Goal: Task Accomplishment & Management: Use online tool/utility

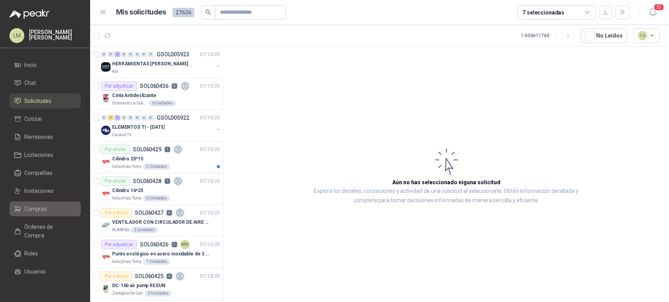
click at [39, 210] on span "Compras" at bounding box center [35, 209] width 23 height 9
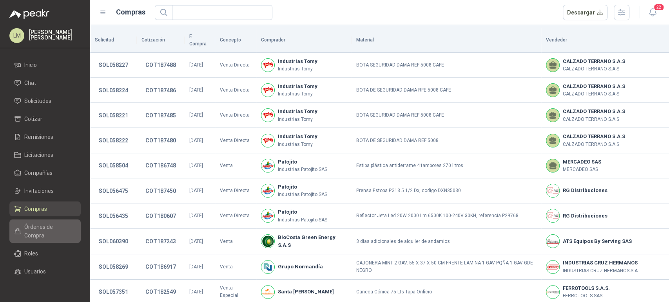
click at [28, 230] on span "Órdenes de Compra" at bounding box center [48, 231] width 49 height 17
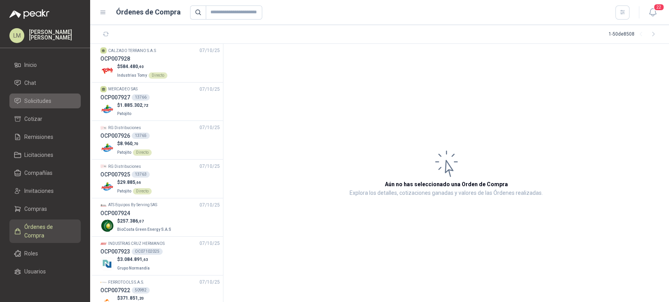
click at [36, 106] on link "Solicitudes" at bounding box center [44, 101] width 71 height 15
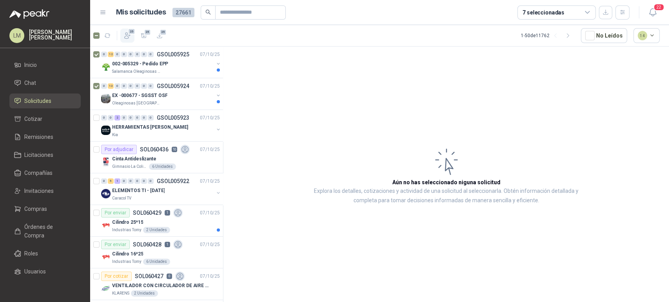
click at [128, 33] on span "25" at bounding box center [131, 31] width 7 height 6
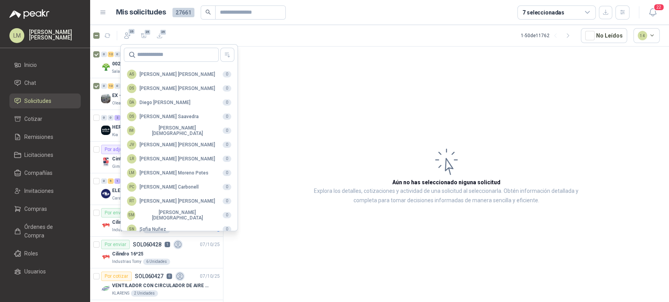
click at [287, 74] on article "Aún no has seleccionado niguna solicitud Explora los detalles, cotizaciones y a…" at bounding box center [445, 176] width 445 height 259
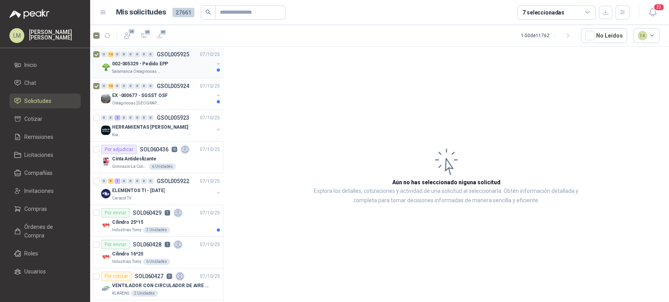
click at [127, 71] on p "Salamanca Oleaginosas SAS" at bounding box center [136, 72] width 49 height 6
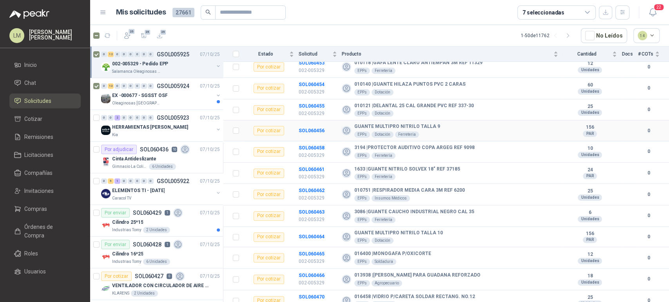
scroll to position [100, 0]
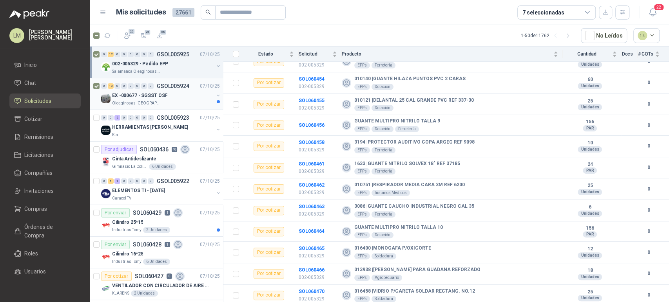
click at [150, 93] on p "EX -000677 - SGSST OSF" at bounding box center [139, 95] width 55 height 7
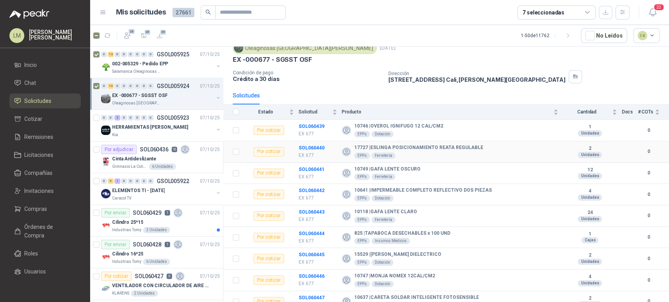
scroll to position [31, 0]
click at [125, 34] on icon "button" at bounding box center [128, 36] width 6 height 6
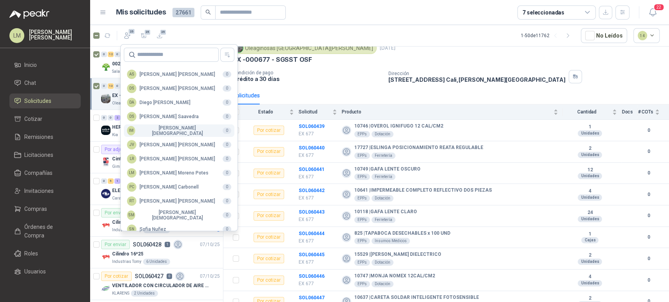
scroll to position [191, 0]
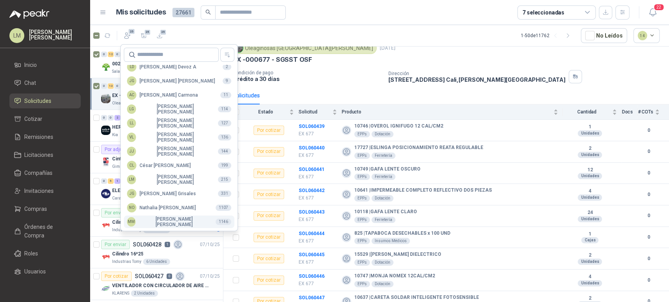
click at [167, 220] on div "MM [PERSON_NAME]" at bounding box center [168, 222] width 82 height 11
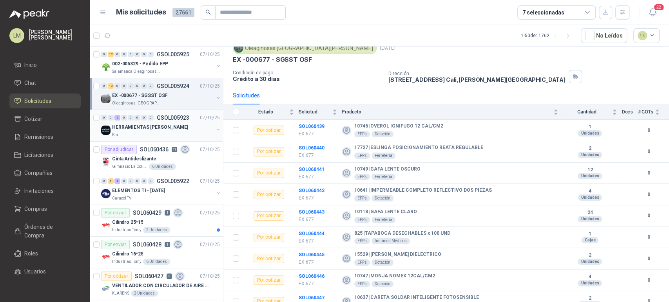
click at [215, 128] on button "button" at bounding box center [218, 130] width 6 height 6
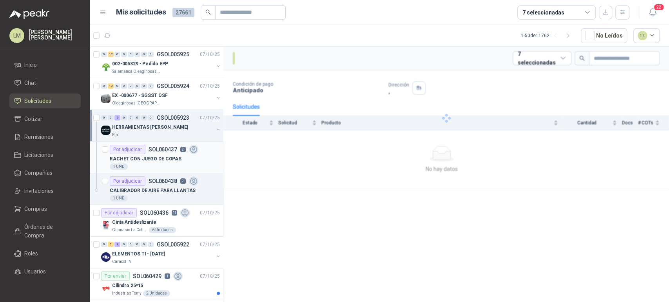
click at [148, 164] on div "1 UND" at bounding box center [165, 167] width 110 height 6
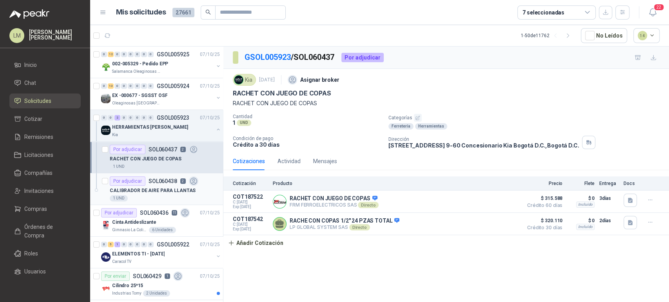
click at [149, 193] on p "CALIBRADOR DE AIRE PARA LLANTAS" at bounding box center [153, 190] width 86 height 7
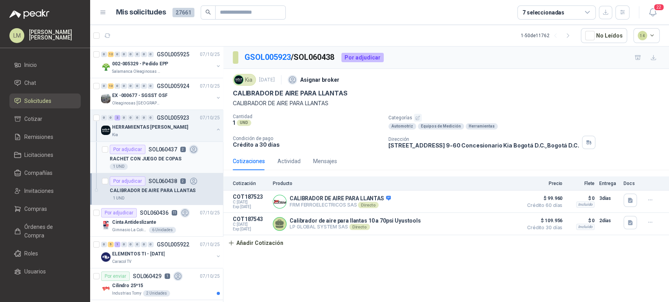
click at [138, 142] on article "Por adjudicar SOL060437 2 RACHET CON JUEGO DE COPAS 1 UND" at bounding box center [156, 158] width 133 height 32
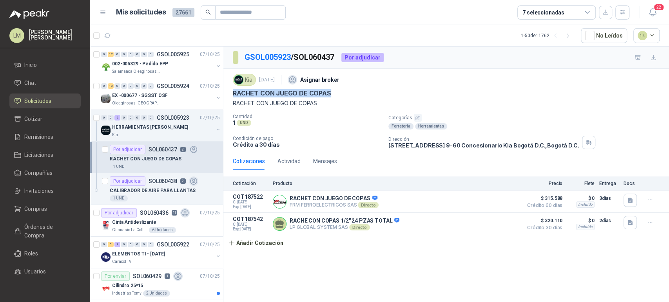
drag, startPoint x: 231, startPoint y: 93, endPoint x: 344, endPoint y: 97, distance: 112.9
click at [344, 97] on div "Kia [DATE] Asignar broker RACHET CON JUEGO DE COPAS RACHET CON JUEGO DE COPAS C…" at bounding box center [445, 110] width 445 height 83
copy p "RACHET CON JUEGO DE COPAS"
click at [25, 207] on span "Compras" at bounding box center [35, 209] width 23 height 9
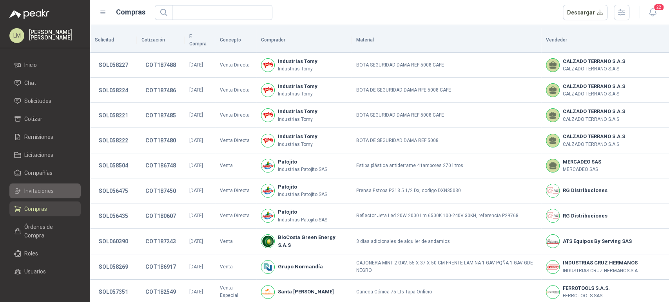
click at [32, 193] on span "Invitaciones" at bounding box center [38, 191] width 29 height 9
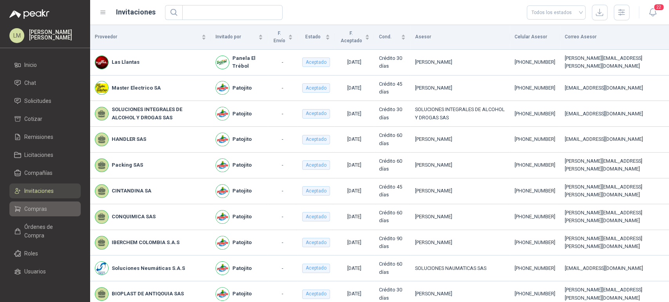
click at [38, 206] on span "Compras" at bounding box center [35, 209] width 23 height 9
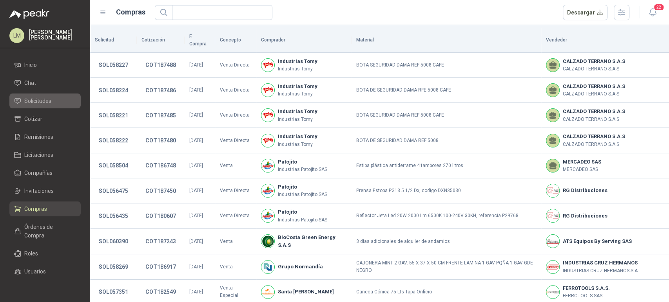
click at [33, 98] on span "Solicitudes" at bounding box center [37, 101] width 27 height 9
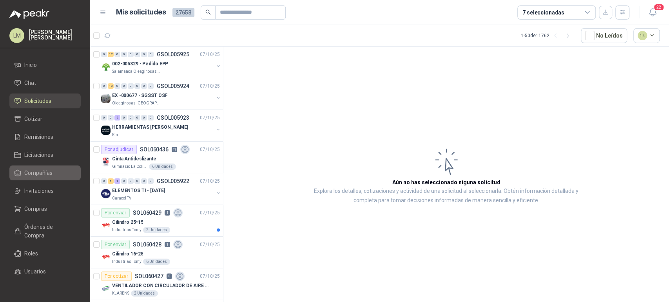
click at [40, 169] on span "Compañías" at bounding box center [38, 173] width 28 height 9
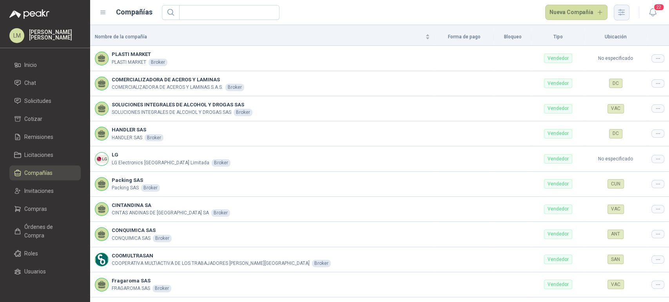
click at [627, 14] on button "button" at bounding box center [621, 13] width 16 height 16
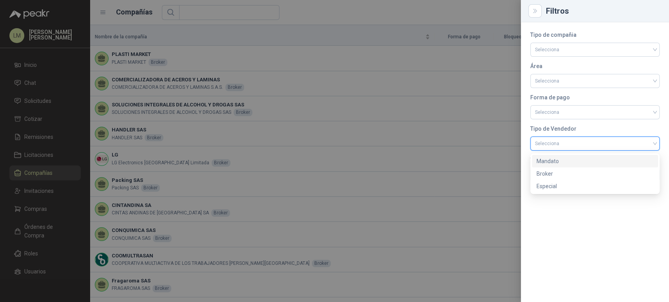
click at [549, 146] on input "search" at bounding box center [595, 143] width 120 height 12
click at [550, 165] on div "Mandato" at bounding box center [594, 161] width 117 height 9
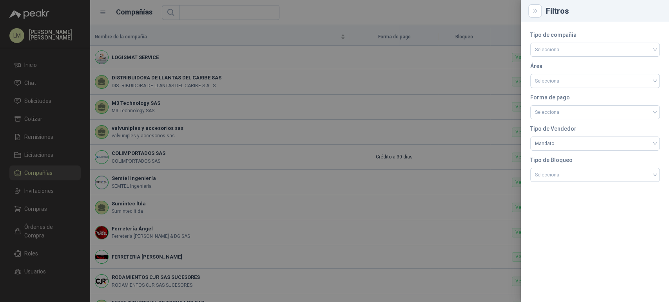
click at [382, 15] on div at bounding box center [334, 151] width 669 height 302
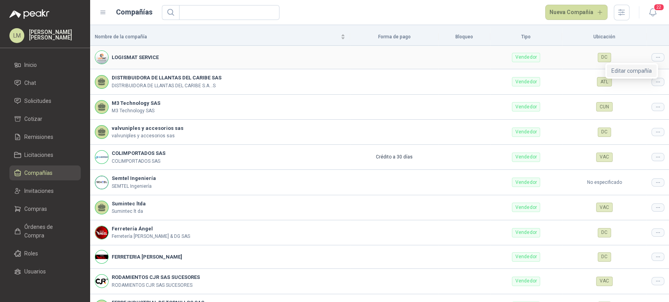
drag, startPoint x: 640, startPoint y: 69, endPoint x: 454, endPoint y: 61, distance: 186.2
click at [454, 61] on td at bounding box center [464, 58] width 52 height 24
click at [655, 59] on icon at bounding box center [658, 57] width 6 height 6
click at [643, 67] on span "Editar compañía" at bounding box center [631, 71] width 40 height 9
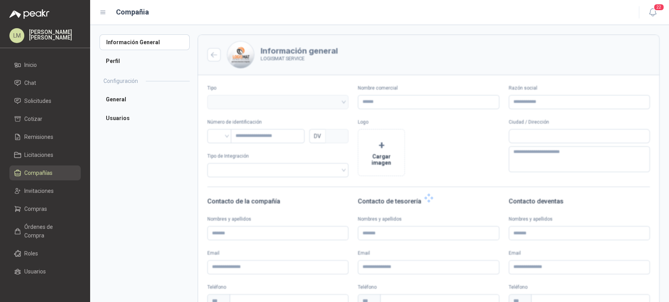
type input "**********"
type input "*********"
type input "*"
click at [122, 56] on li "Perfil" at bounding box center [144, 61] width 90 height 16
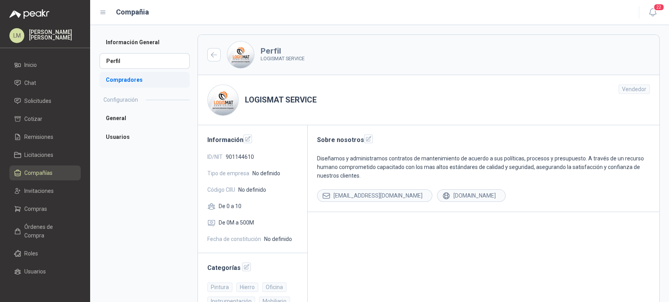
click at [127, 79] on li "Compradores" at bounding box center [144, 80] width 90 height 16
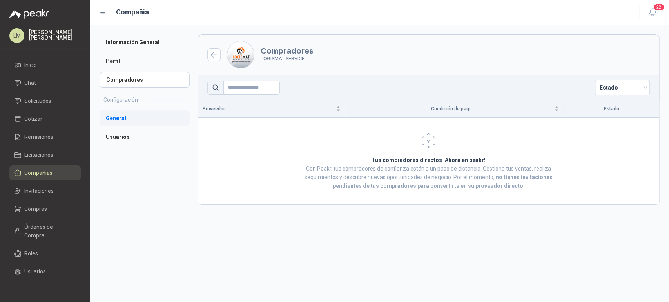
click at [116, 121] on li "General" at bounding box center [144, 118] width 90 height 16
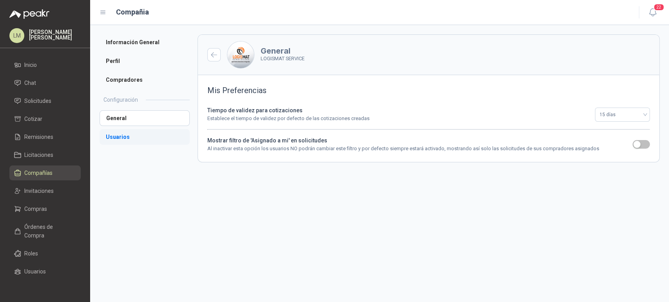
click at [119, 139] on li "Usuarios" at bounding box center [144, 137] width 90 height 16
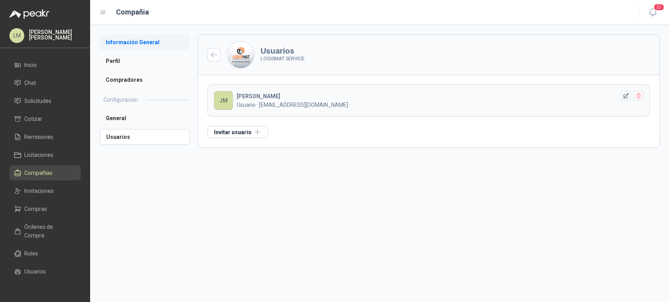
click at [139, 41] on li "Información General" at bounding box center [144, 42] width 90 height 16
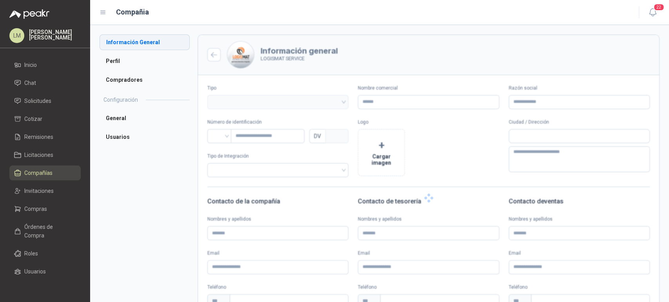
type input "**********"
type input "*********"
type input "*"
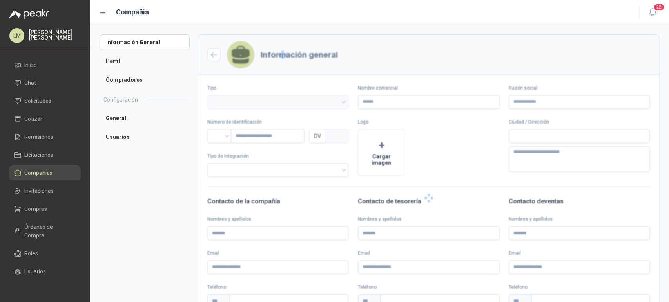
type input "**********"
type input "*********"
type input "*"
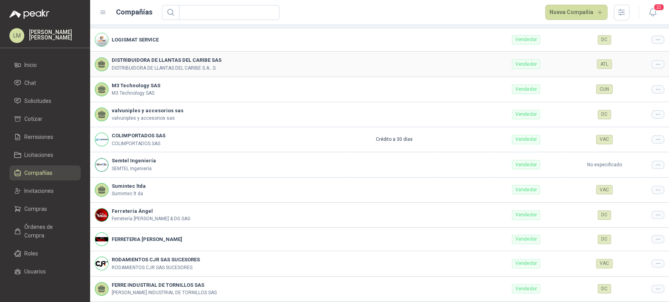
scroll to position [19, 0]
drag, startPoint x: 201, startPoint y: 9, endPoint x: 315, endPoint y: 156, distance: 186.2
click at [315, 156] on div "Semtel Ingeniería SEMTEL Ingeniería" at bounding box center [220, 163] width 250 height 15
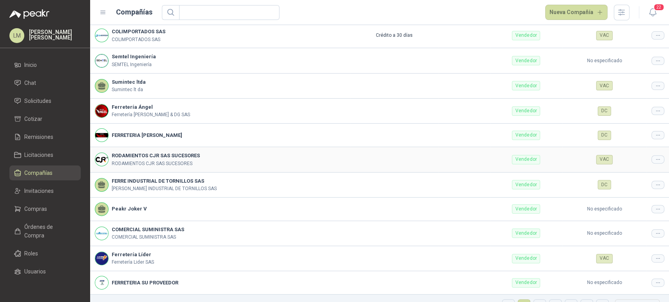
scroll to position [140, 0]
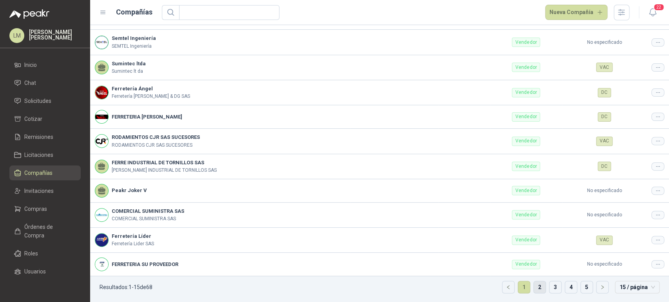
click at [533, 288] on link "2" at bounding box center [539, 288] width 12 height 12
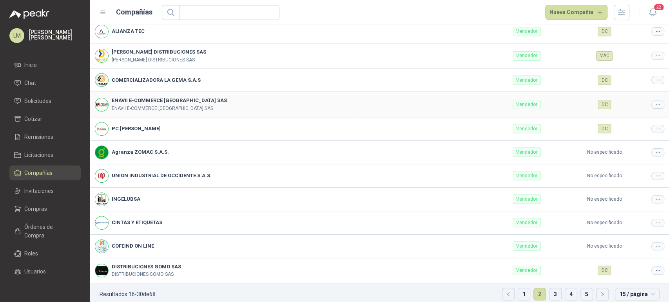
scroll to position [132, 0]
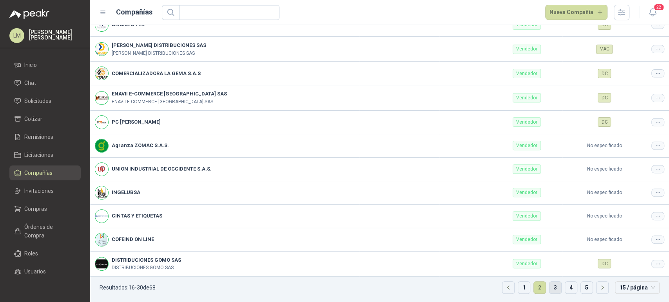
click at [552, 290] on link "3" at bounding box center [555, 288] width 12 height 12
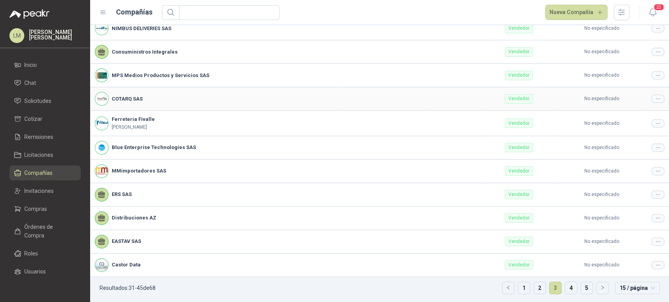
scroll to position [123, 0]
click at [565, 289] on link "4" at bounding box center [571, 288] width 12 height 12
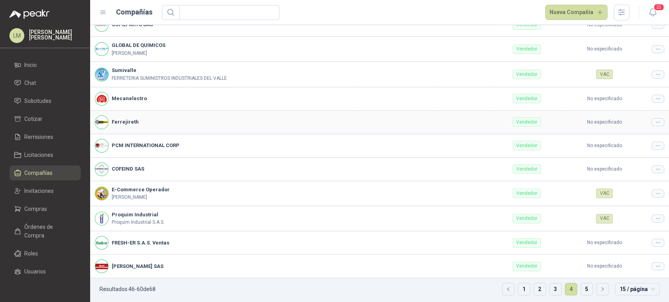
scroll to position [134, 0]
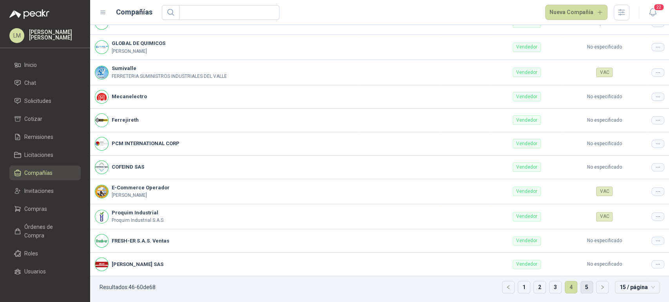
click at [580, 289] on link "5" at bounding box center [586, 288] width 12 height 12
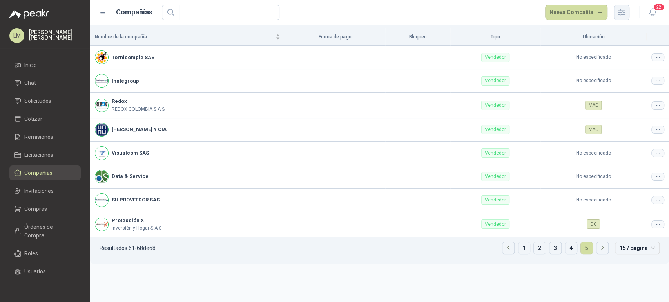
click at [624, 13] on icon "button" at bounding box center [621, 12] width 9 height 9
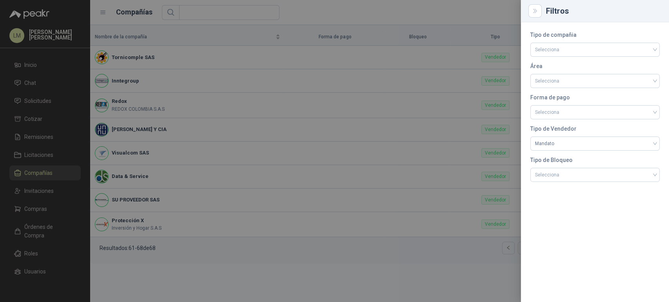
click at [558, 153] on div "Tipo de compañia Selecciona Área Selecciona Forma de pago Selecciona Tipo de Ve…" at bounding box center [594, 107] width 129 height 150
click at [558, 148] on span "Mandato" at bounding box center [595, 144] width 120 height 12
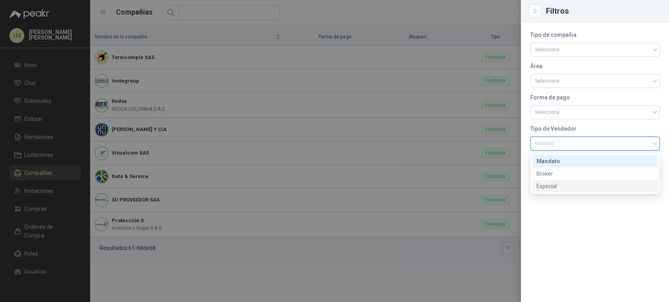
click at [548, 184] on div "Especial" at bounding box center [594, 186] width 117 height 9
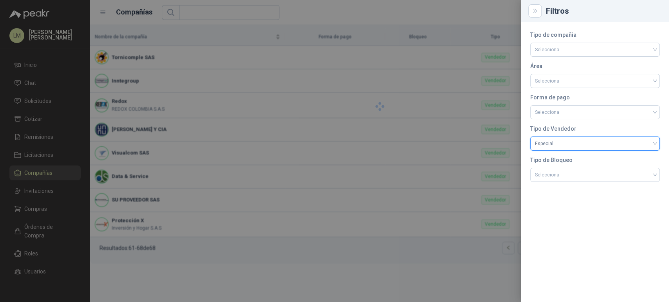
click at [309, 87] on div at bounding box center [334, 151] width 669 height 302
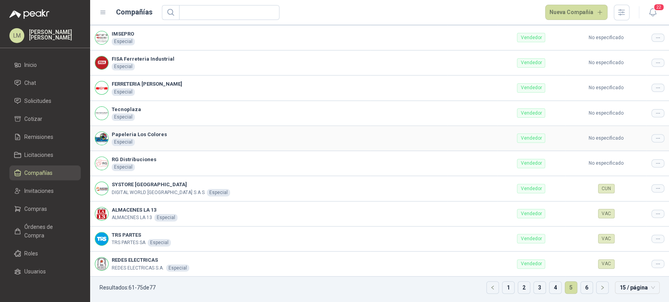
scroll to position [147, 0]
click at [504, 288] on link "1" at bounding box center [508, 288] width 12 height 12
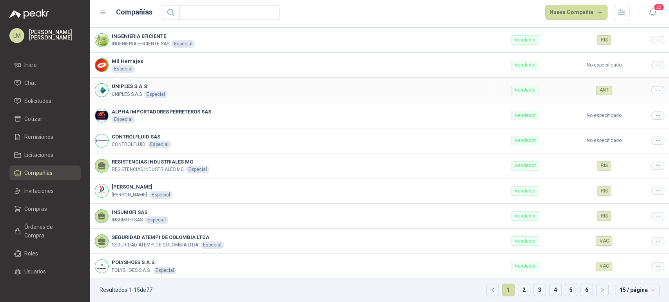
scroll to position [147, 0]
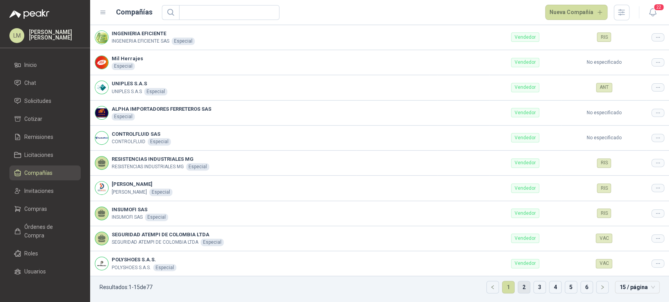
click at [518, 291] on link "2" at bounding box center [524, 288] width 12 height 12
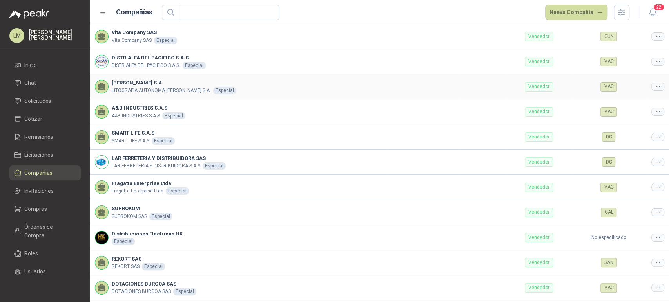
scroll to position [147, 0]
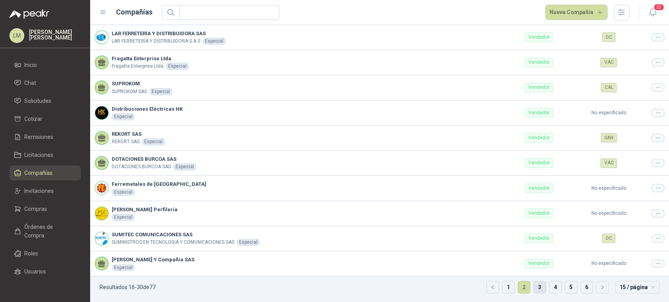
click at [533, 286] on link "3" at bounding box center [539, 288] width 12 height 12
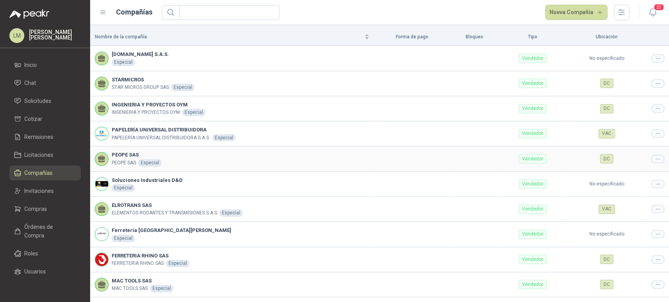
scroll to position [147, 0]
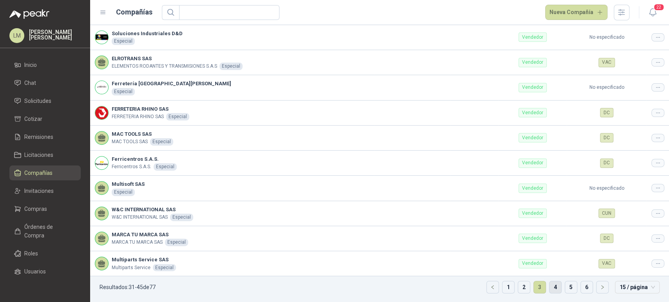
click at [549, 286] on link "4" at bounding box center [555, 288] width 12 height 12
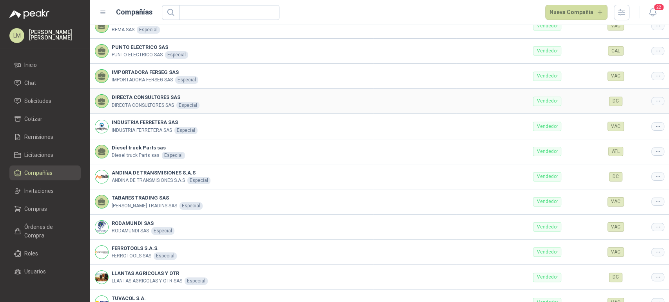
scroll to position [147, 0]
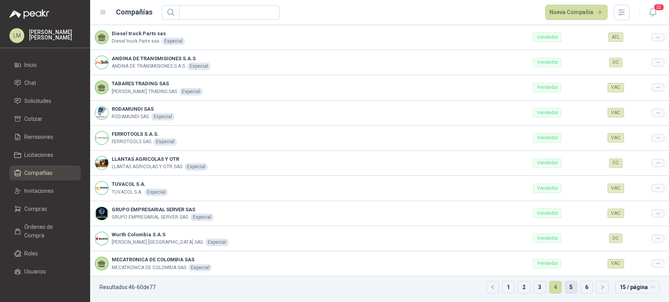
click at [565, 292] on link "5" at bounding box center [571, 288] width 12 height 12
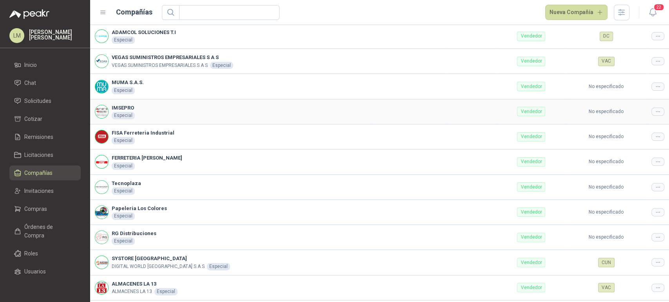
scroll to position [147, 0]
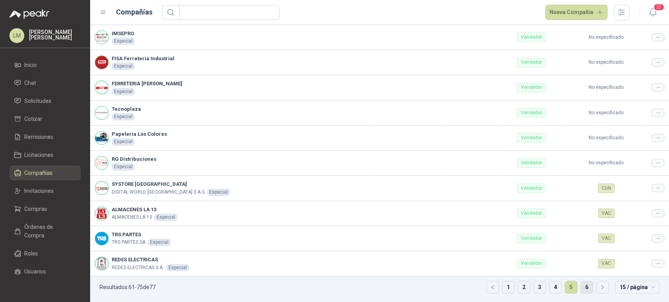
click at [580, 284] on link "6" at bounding box center [586, 288] width 12 height 12
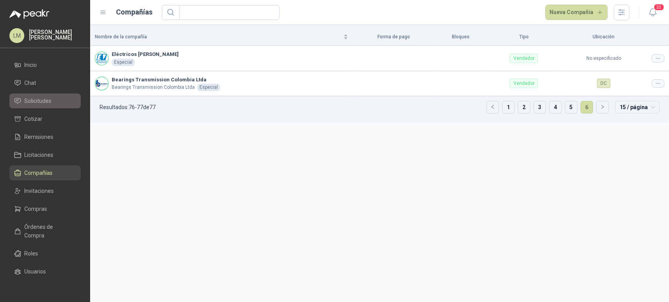
click at [38, 100] on span "Solicitudes" at bounding box center [37, 101] width 27 height 9
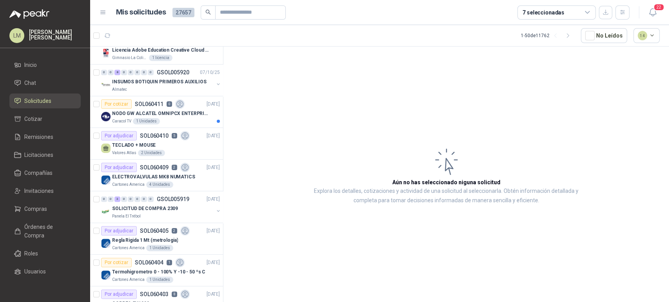
scroll to position [427, 0]
click at [158, 232] on div "Por adjudicar SOL060405 2" at bounding box center [145, 229] width 89 height 9
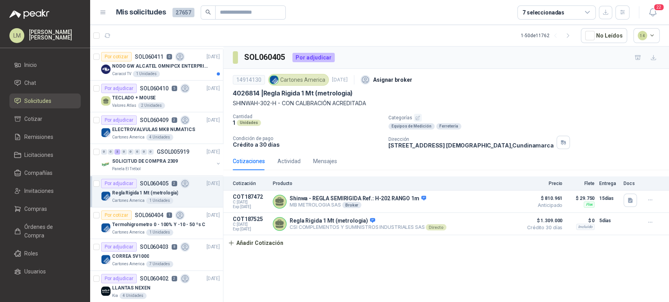
scroll to position [492, 0]
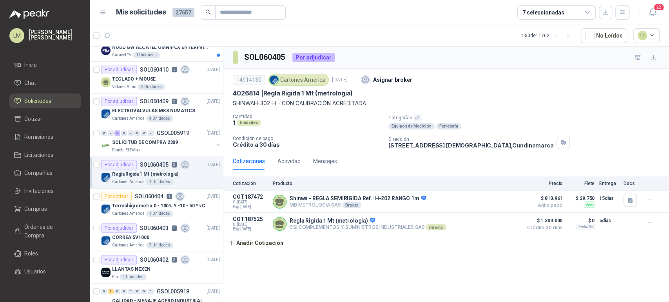
click at [158, 233] on div "CORREA 5V1000" at bounding box center [166, 237] width 108 height 9
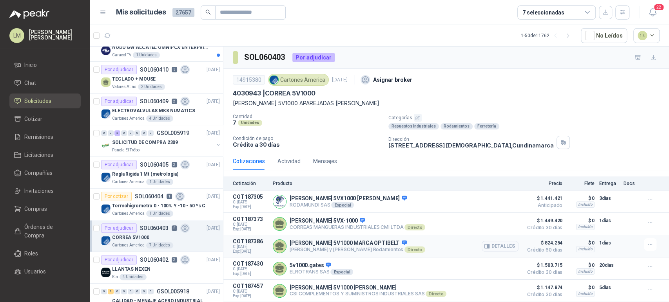
scroll to position [81, 0]
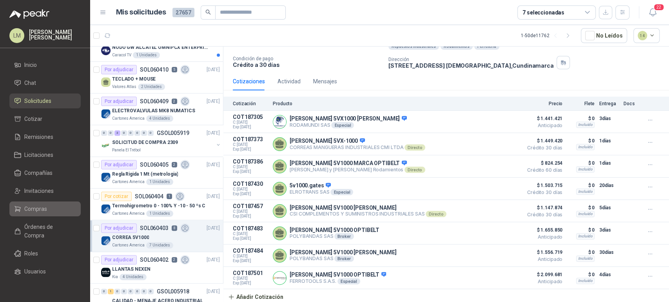
click at [25, 211] on span "Compras" at bounding box center [35, 209] width 23 height 9
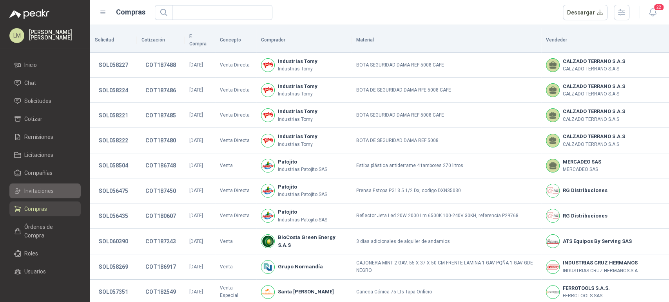
click at [45, 192] on span "Invitaciones" at bounding box center [38, 191] width 29 height 9
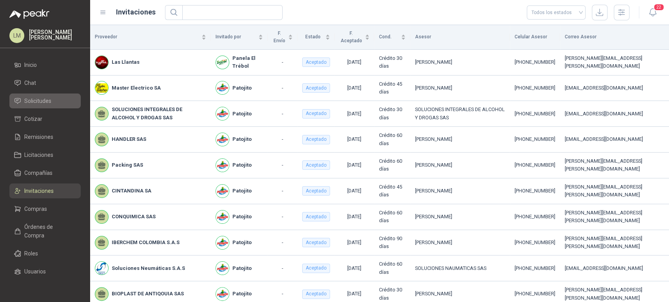
click at [40, 99] on span "Solicitudes" at bounding box center [37, 101] width 27 height 9
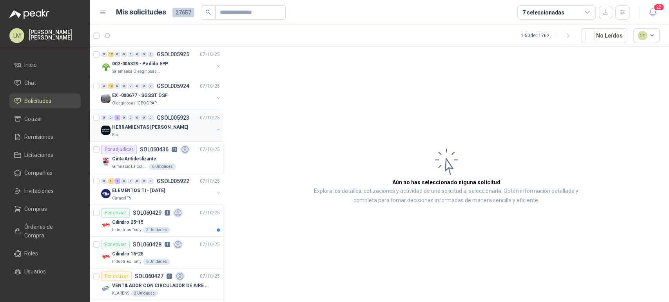
click at [169, 132] on div "Kia" at bounding box center [162, 135] width 101 height 6
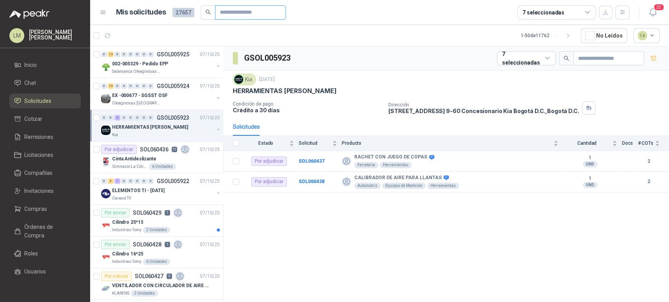
click at [239, 12] on input "text" at bounding box center [247, 12] width 55 height 13
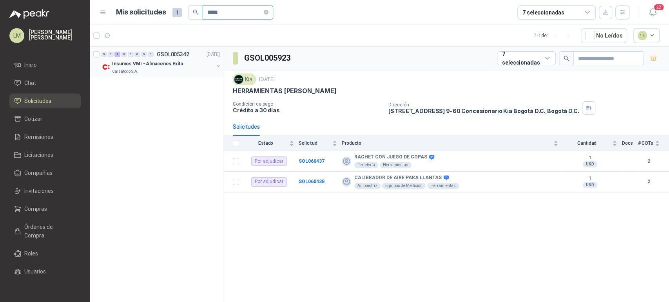
type input "*****"
click at [218, 65] on button "button" at bounding box center [218, 66] width 6 height 6
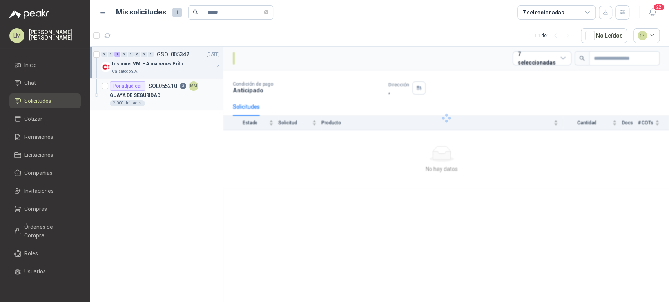
click at [170, 84] on p "SOL055210" at bounding box center [162, 85] width 29 height 5
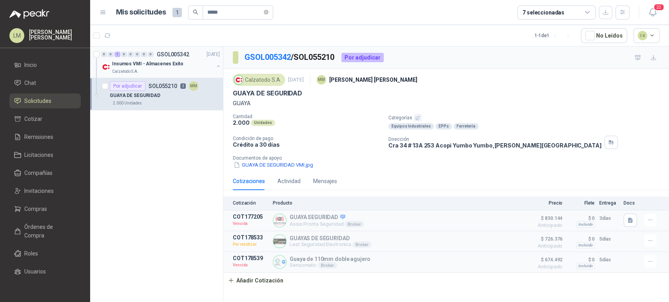
click at [173, 71] on div "Calzatodo S.A." at bounding box center [162, 72] width 101 height 6
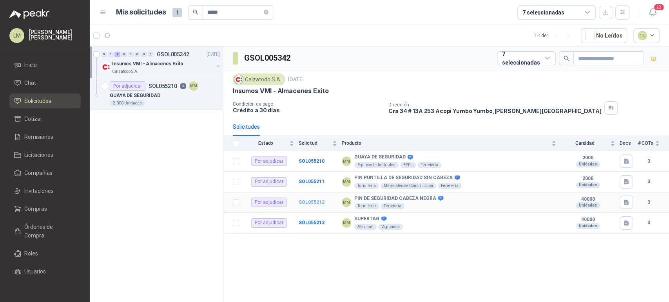
click at [307, 203] on b "SOL055212" at bounding box center [311, 202] width 26 height 5
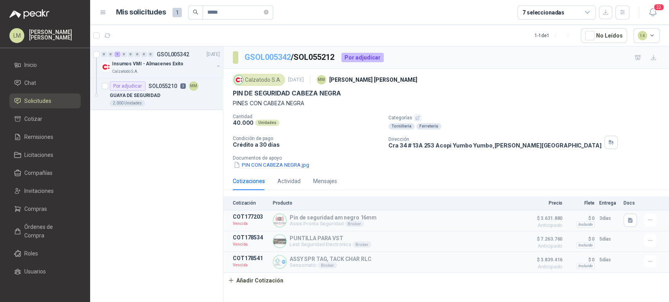
click at [262, 55] on link "GSOL005342" at bounding box center [267, 56] width 46 height 9
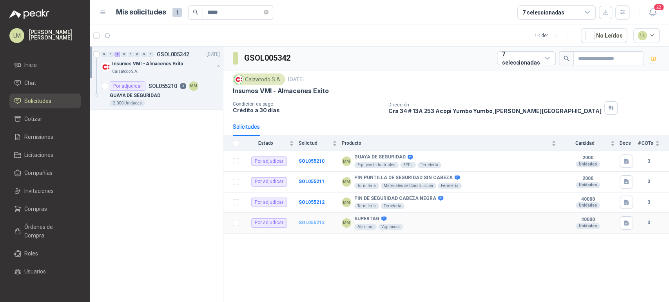
click at [307, 221] on b "SOL055213" at bounding box center [311, 222] width 26 height 5
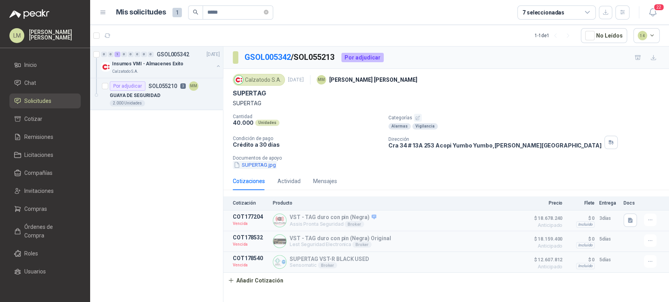
click at [262, 167] on button "SUPERTAG.jpg" at bounding box center [255, 165] width 44 height 8
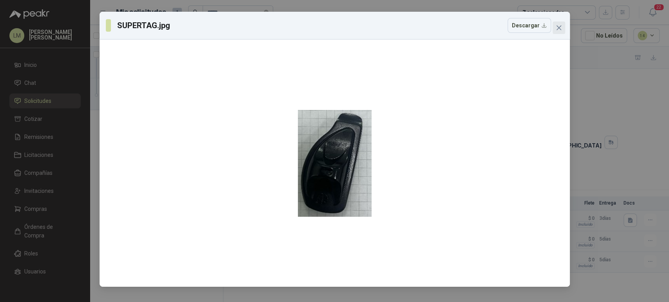
click at [557, 27] on icon "close" at bounding box center [558, 28] width 6 height 6
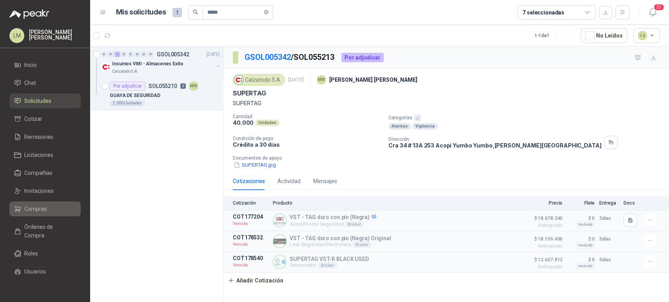
click at [48, 202] on link "Compras" at bounding box center [44, 209] width 71 height 15
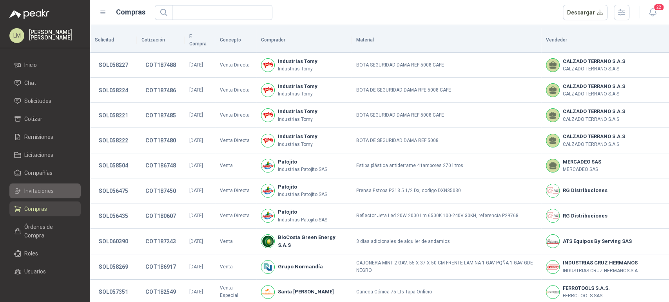
click at [44, 193] on span "Invitaciones" at bounding box center [38, 191] width 29 height 9
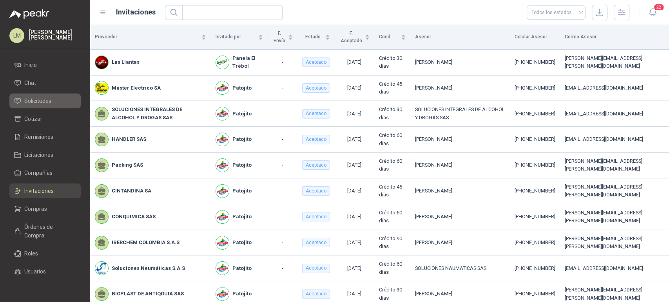
click at [52, 103] on li "Solicitudes" at bounding box center [45, 101] width 62 height 9
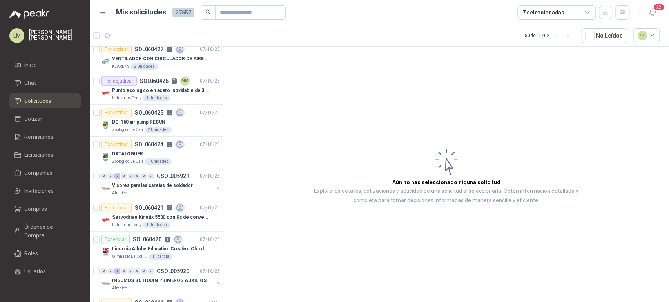
scroll to position [228, 0]
click at [215, 186] on button "button" at bounding box center [218, 187] width 6 height 6
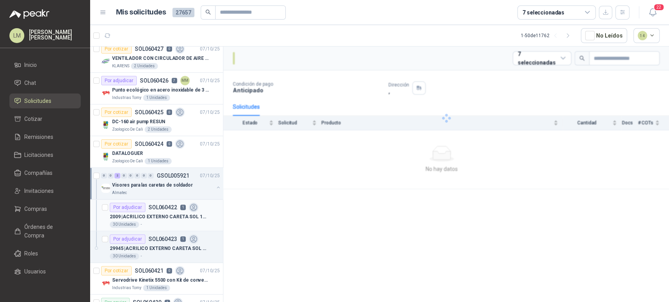
click at [170, 213] on p "2009 | ACRILICO EXTERNO CARETA SOL 11.5X9.5CM" at bounding box center [159, 216] width 98 height 7
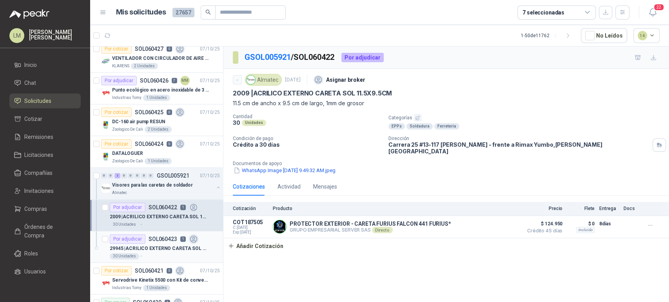
click at [162, 248] on p "29945 | ACRILICO EXTERNO CARETA SOL 11.5X10.5CM – careta Furius" at bounding box center [159, 248] width 98 height 7
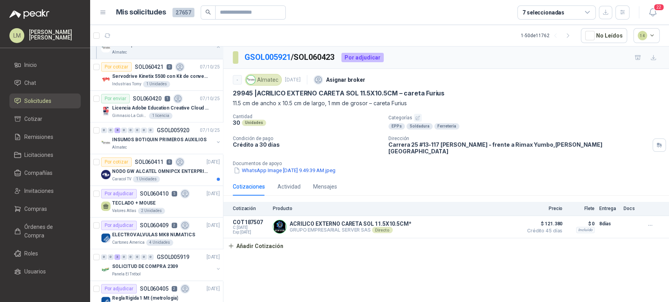
scroll to position [432, 0]
click at [175, 141] on p "INSUMOS BOTIQUIN PRIMEROS AUXILIOS" at bounding box center [159, 139] width 94 height 7
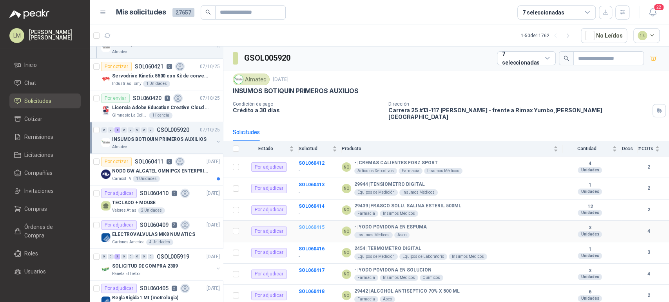
click at [308, 225] on b "SOL060415" at bounding box center [311, 227] width 26 height 5
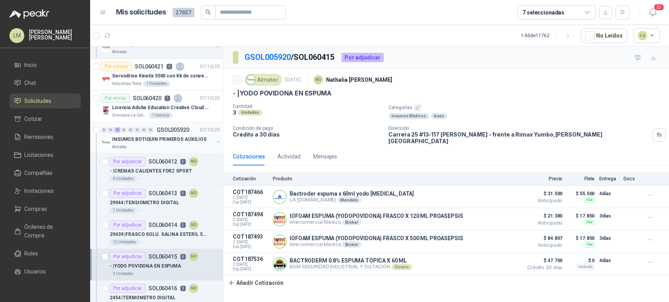
click at [215, 139] on button "button" at bounding box center [218, 142] width 6 height 6
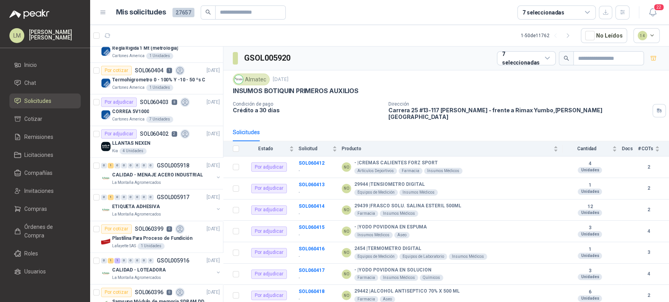
scroll to position [696, 0]
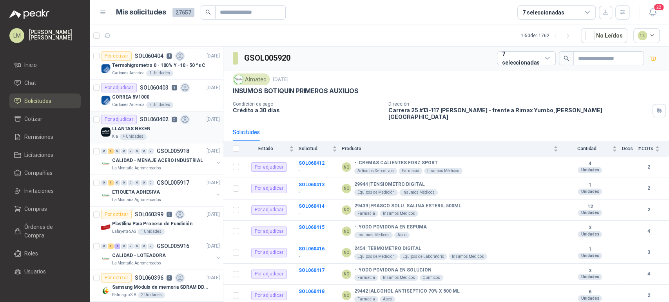
click at [154, 131] on div "LLANTAS NEXEN" at bounding box center [166, 128] width 108 height 9
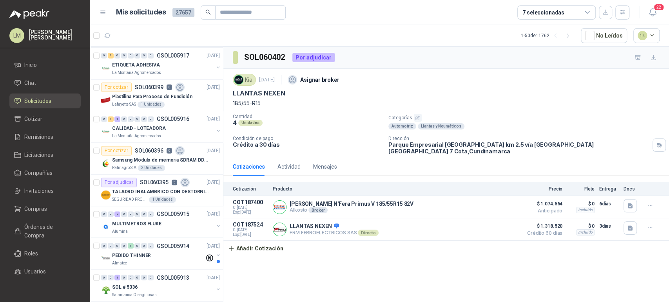
scroll to position [824, 0]
click at [215, 128] on button "button" at bounding box center [218, 130] width 6 height 6
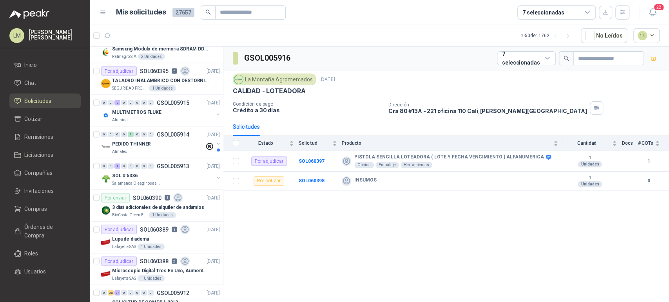
scroll to position [1003, 0]
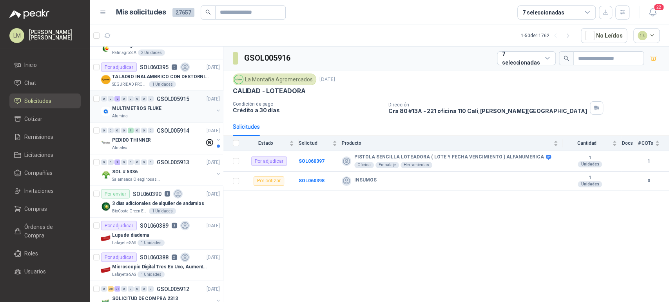
click at [177, 106] on div "MULTIMETROS FLUKE" at bounding box center [162, 107] width 101 height 9
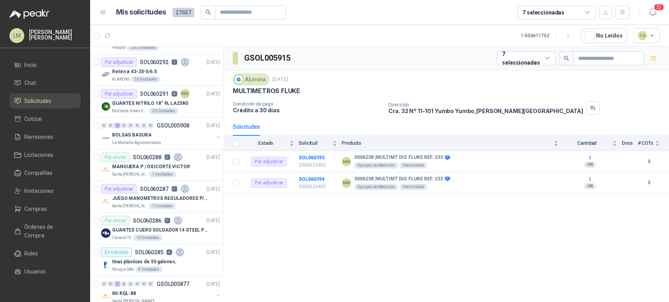
scroll to position [1463, 0]
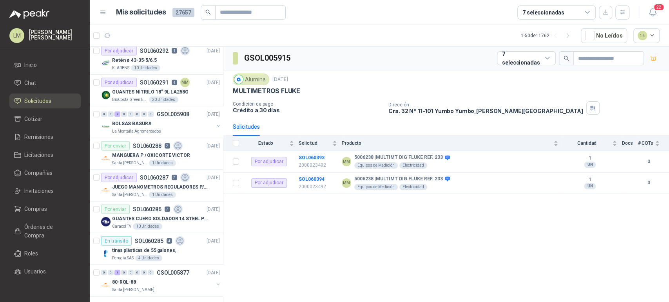
click at [547, 13] on div "7 seleccionadas" at bounding box center [543, 12] width 42 height 9
click at [390, 40] on article "1 - 50 de 11762 No Leídos 14" at bounding box center [379, 35] width 579 height 21
click at [36, 209] on span "Compras" at bounding box center [35, 209] width 23 height 9
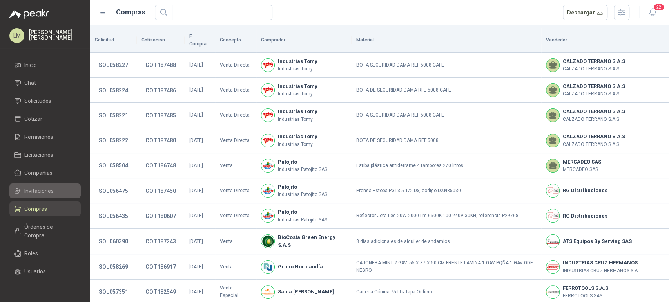
click at [40, 192] on span "Invitaciones" at bounding box center [38, 191] width 29 height 9
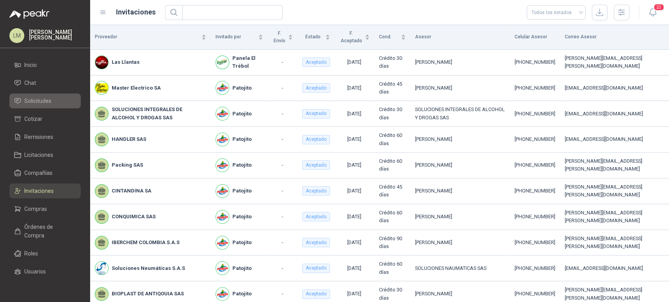
click at [36, 96] on link "Solicitudes" at bounding box center [44, 101] width 71 height 15
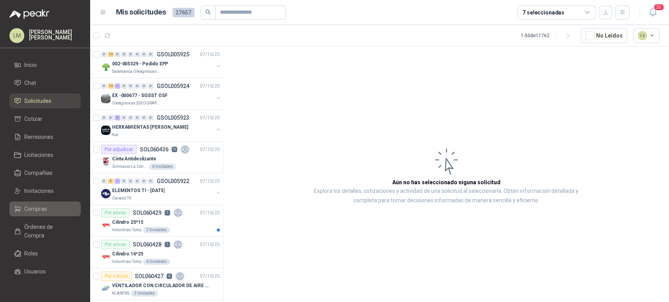
click at [42, 211] on span "Compras" at bounding box center [35, 209] width 23 height 9
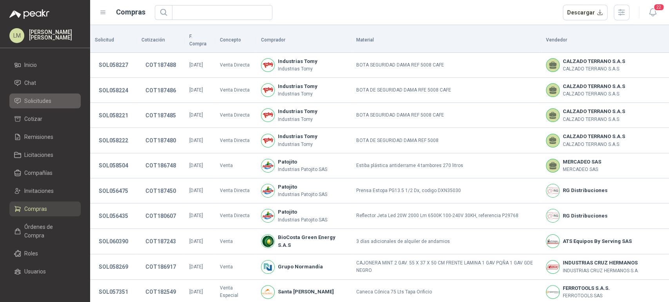
click at [46, 98] on span "Solicitudes" at bounding box center [37, 101] width 27 height 9
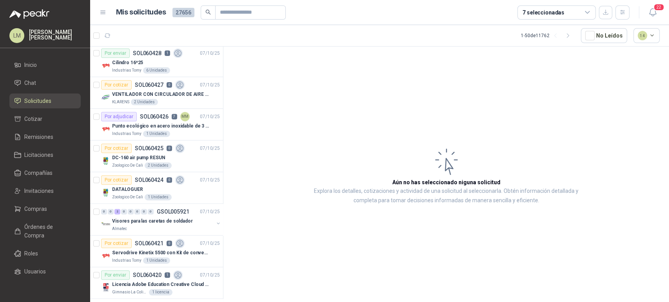
scroll to position [201, 0]
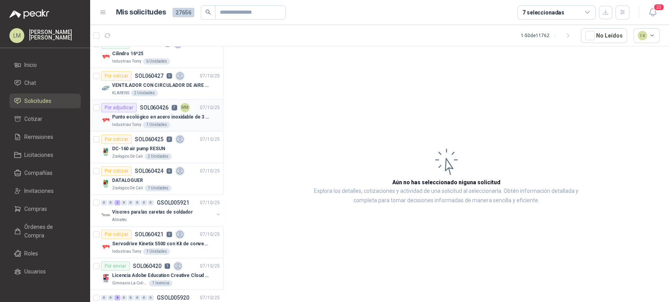
click at [165, 114] on p "Punto ecológico en acero inoxidable de 3 puestos, con capacidad para 53 Litros …" at bounding box center [161, 117] width 98 height 7
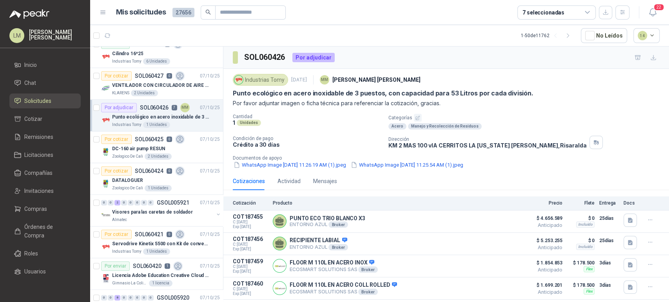
scroll to position [79, 0]
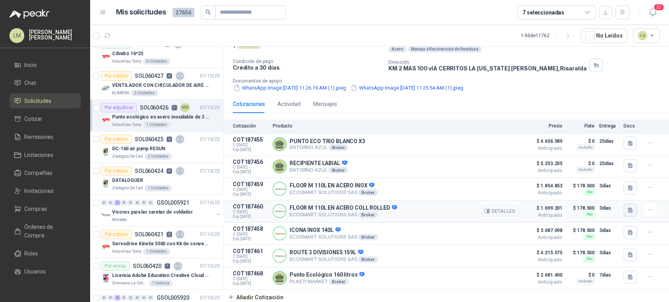
click at [627, 211] on button "button" at bounding box center [629, 210] width 13 height 13
click at [606, 188] on button "image.png" at bounding box center [608, 192] width 34 height 8
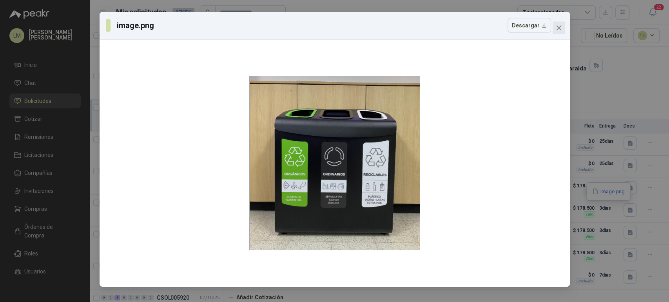
click at [556, 25] on icon "close" at bounding box center [558, 28] width 6 height 6
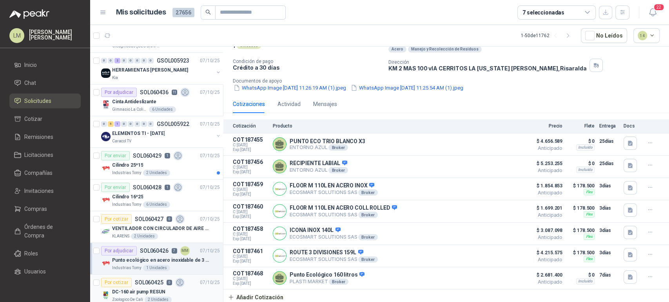
scroll to position [56, 0]
click at [31, 207] on span "Compras" at bounding box center [35, 209] width 23 height 9
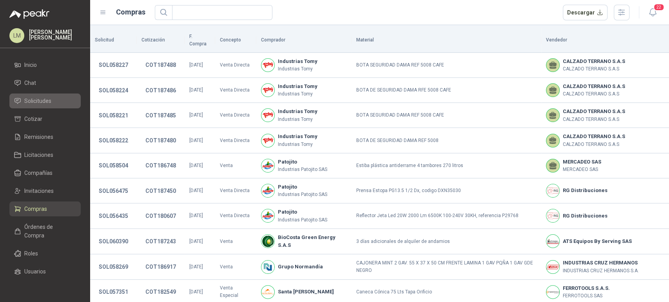
click at [42, 104] on span "Solicitudes" at bounding box center [37, 101] width 27 height 9
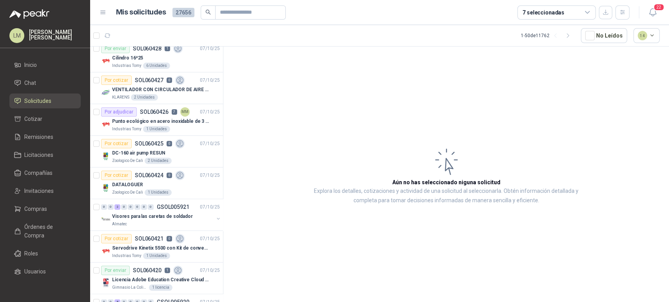
scroll to position [246, 0]
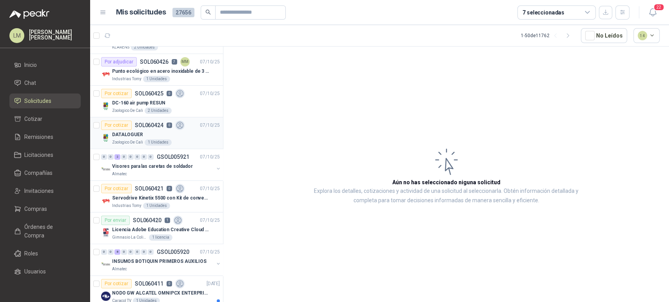
click at [127, 134] on p "DATALOGUER" at bounding box center [127, 134] width 31 height 7
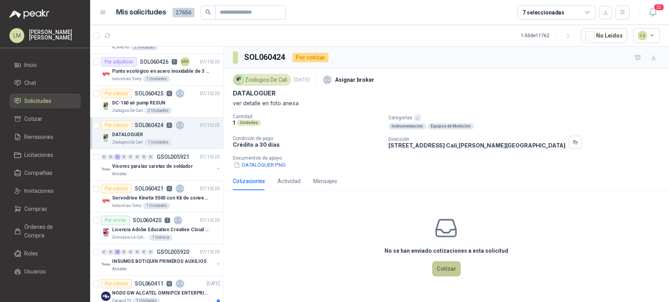
click at [448, 265] on button "Cotizar" at bounding box center [446, 269] width 28 height 15
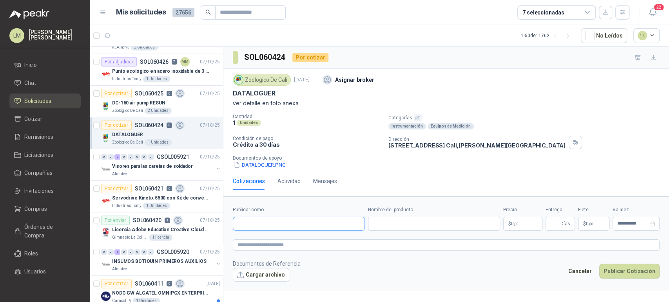
click at [303, 230] on input "Publicar como" at bounding box center [298, 223] width 131 height 13
type input "*****"
click at [267, 244] on span "NIT : 000000001" at bounding box center [265, 245] width 28 height 4
type input "**********"
click at [392, 217] on input "Nombre del producto" at bounding box center [434, 224] width 132 height 14
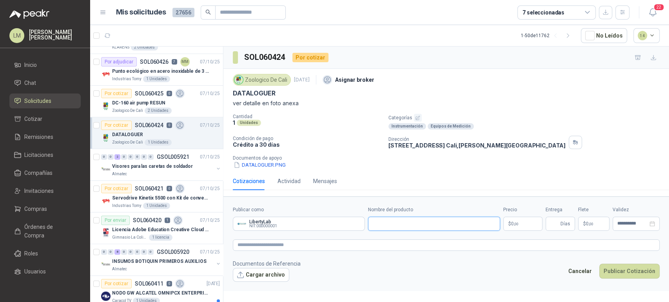
paste input "**********"
type input "**********"
click at [521, 226] on body "LM [PERSON_NAME] Inicio Chat Solicitudes Cotizar Remisiones Licitaciones Compañ…" at bounding box center [334, 151] width 669 height 302
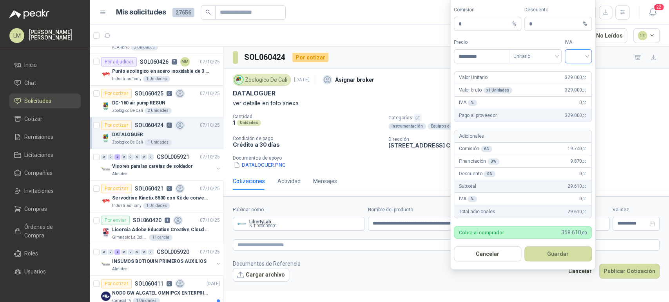
click at [570, 57] on input "search" at bounding box center [578, 56] width 18 height 12
click at [573, 72] on div "19%" at bounding box center [578, 73] width 14 height 9
click at [539, 57] on span "Unitario" at bounding box center [534, 57] width 43 height 12
click at [519, 36] on form "Comisión * % Descuento * % Precio ********* Tipo Unitario IVA 19% Valor Unitari…" at bounding box center [522, 134] width 145 height 272
click at [478, 58] on input "*********" at bounding box center [481, 56] width 54 height 13
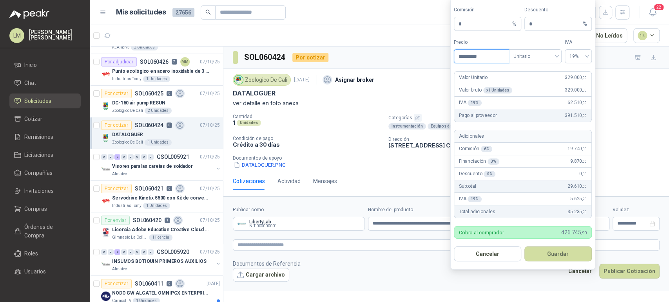
click at [476, 59] on input "*********" at bounding box center [481, 56] width 54 height 13
type input "*********"
click at [548, 251] on button "Guardar" at bounding box center [557, 254] width 67 height 15
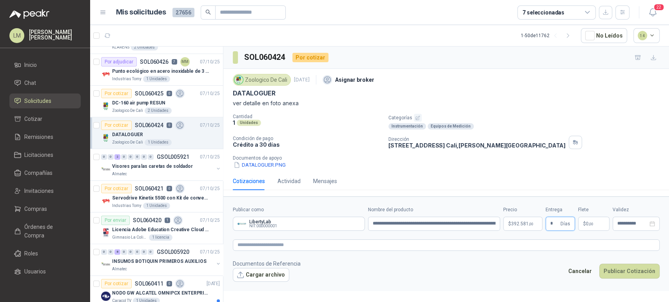
type input "*"
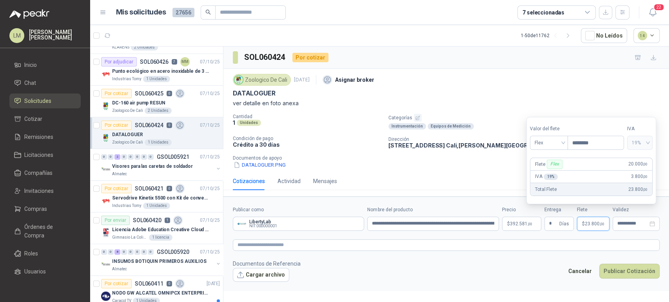
type input "********"
click at [406, 244] on textarea at bounding box center [446, 245] width 427 height 11
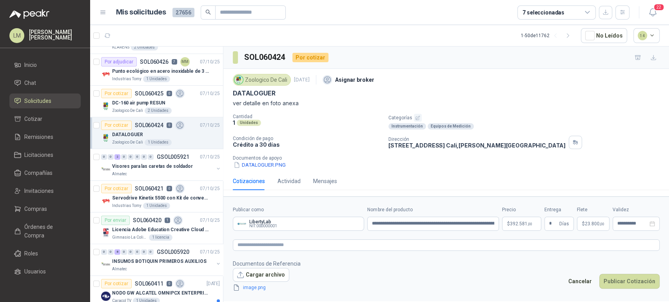
click at [253, 290] on span "image.png" at bounding box center [266, 287] width 52 height 7
click at [253, 285] on link "image.png" at bounding box center [266, 287] width 52 height 7
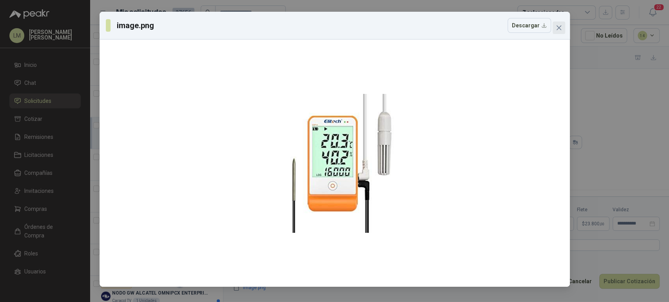
click at [558, 27] on icon "close" at bounding box center [558, 28] width 6 height 6
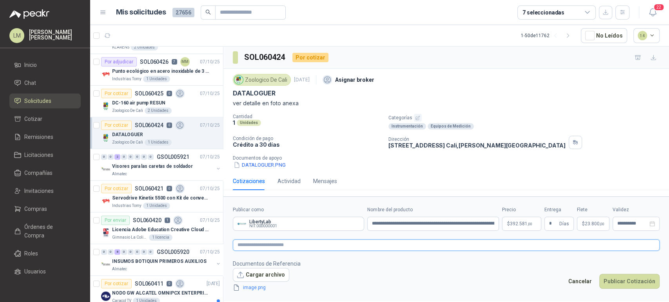
click at [266, 247] on textarea at bounding box center [446, 245] width 427 height 11
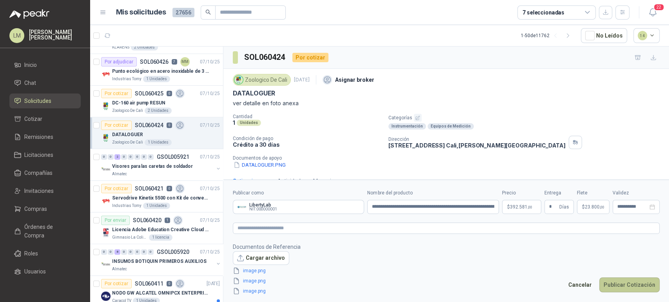
click at [614, 281] on button "Publicar Cotización" at bounding box center [629, 285] width 60 height 15
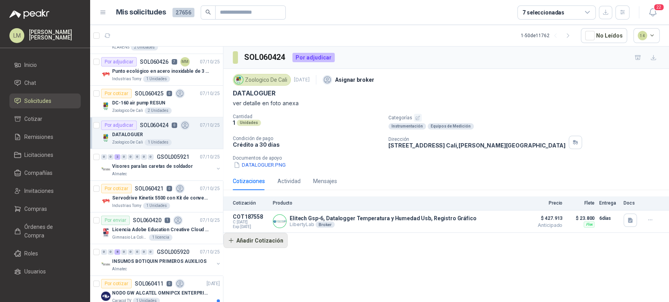
click at [267, 234] on button "Añadir Cotización" at bounding box center [255, 241] width 64 height 16
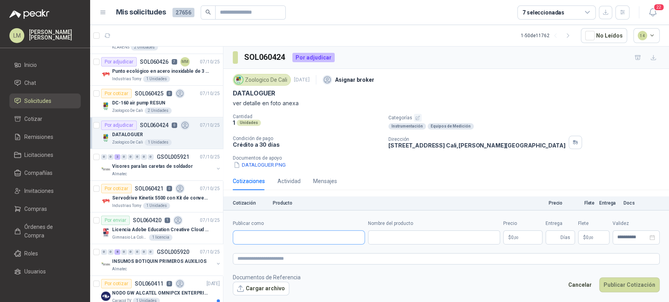
click at [267, 237] on input "Publicar como" at bounding box center [298, 237] width 131 height 13
type input "****"
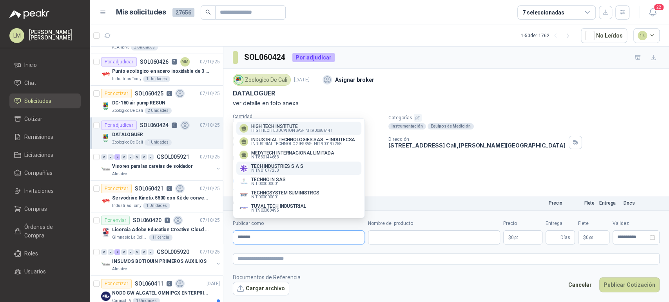
type input "*******"
click at [278, 169] on span "NIT : 901077258" at bounding box center [265, 171] width 28 height 4
type input "**********"
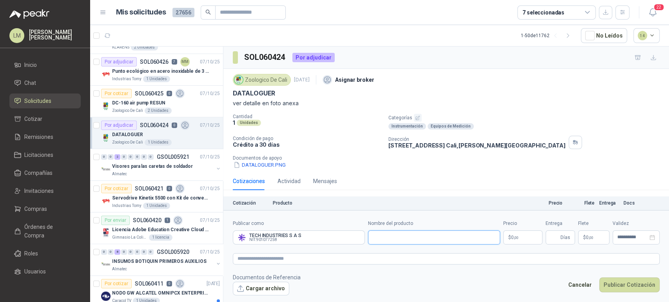
click at [389, 238] on input "Nombre del producto" at bounding box center [434, 238] width 132 height 14
paste input "**********"
type input "**********"
click at [517, 236] on body "LM [PERSON_NAME] Inicio Chat Solicitudes Cotizar Remisiones Licitaciones Compañ…" at bounding box center [334, 151] width 669 height 302
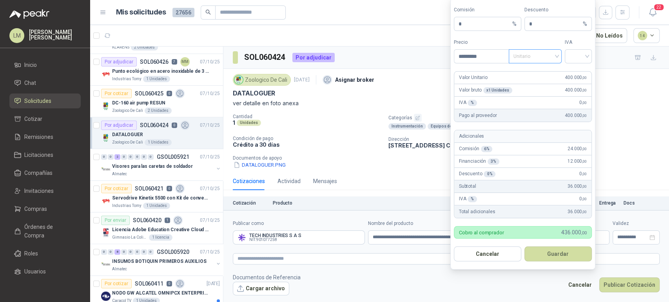
click at [549, 59] on span "Unitario" at bounding box center [534, 57] width 43 height 12
type input "*********"
click at [543, 85] on div "Unitario con IVA" at bounding box center [535, 85] width 40 height 9
click at [580, 51] on input "search" at bounding box center [578, 56] width 18 height 12
click at [576, 70] on div "19%" at bounding box center [578, 73] width 14 height 9
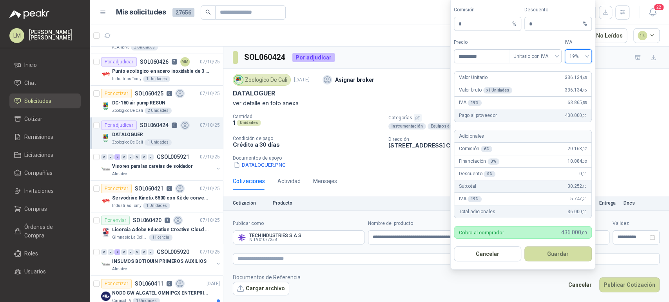
click at [542, 241] on form "Comisión * % Descuento * % Precio ********* Tipo Unitario con IVA IVA 19% 19% V…" at bounding box center [522, 134] width 145 height 272
click at [542, 262] on button "Guardar" at bounding box center [557, 254] width 67 height 15
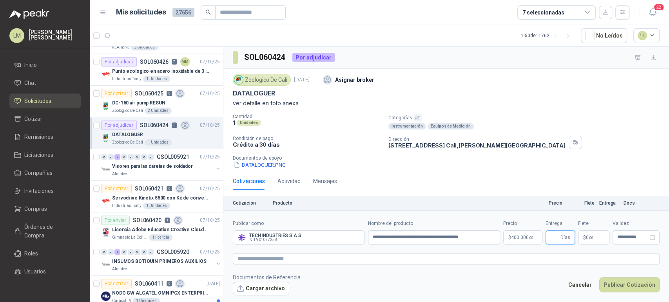
scroll to position [22, 0]
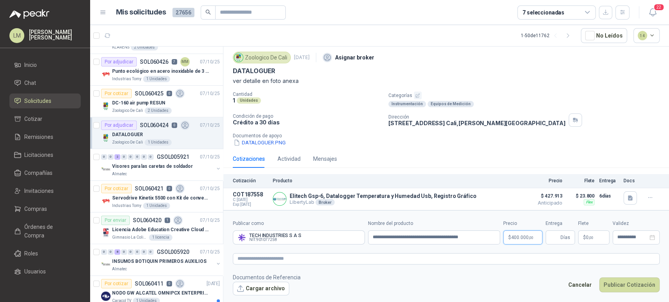
click at [527, 235] on span "400.000 ,00" at bounding box center [522, 237] width 22 height 5
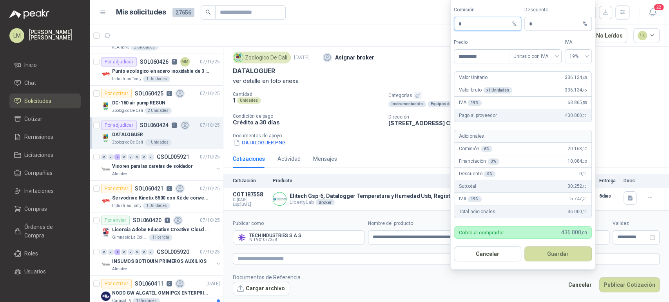
drag, startPoint x: 463, startPoint y: 28, endPoint x: 449, endPoint y: 27, distance: 14.1
click at [449, 27] on body "LM [PERSON_NAME] Inicio Chat Solicitudes Cotizar Remisiones Licitaciones Compañ…" at bounding box center [334, 151] width 669 height 302
type input "**"
click at [547, 256] on button "Guardar" at bounding box center [557, 254] width 67 height 15
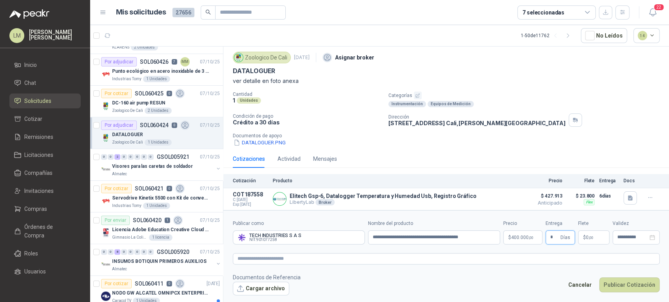
type input "*"
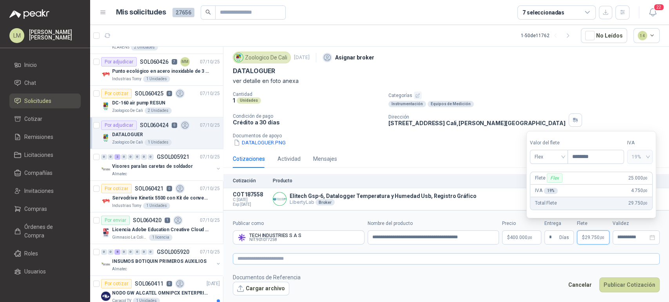
type input "********"
click at [522, 257] on textarea at bounding box center [446, 258] width 427 height 11
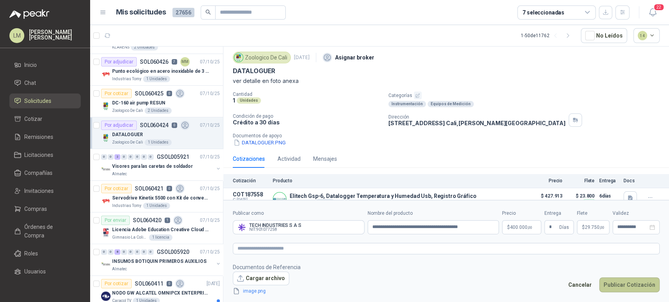
click at [626, 283] on button "Publicar Cotización" at bounding box center [629, 285] width 60 height 15
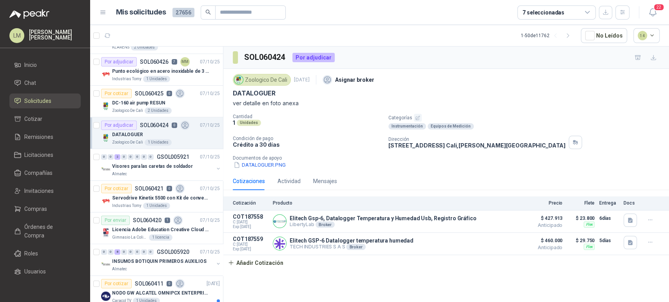
drag, startPoint x: 345, startPoint y: 115, endPoint x: 336, endPoint y: 114, distance: 8.3
click at [336, 114] on p "Cantidad" at bounding box center [307, 116] width 149 height 5
click at [137, 104] on p "DC-160 air pump RESUN" at bounding box center [138, 102] width 53 height 7
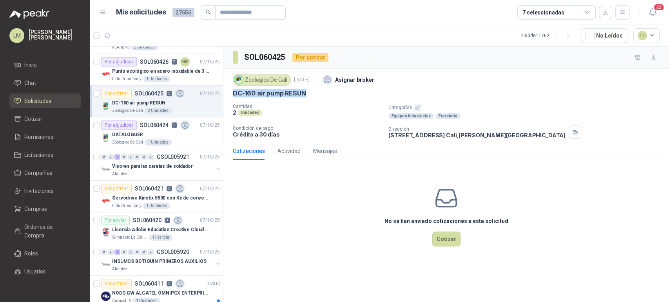
drag, startPoint x: 231, startPoint y: 92, endPoint x: 318, endPoint y: 97, distance: 87.1
click at [318, 97] on div "Zoologico De Cali [DATE] Asignar broker DC-160 air pump RESUN Cantidad 2 Unidad…" at bounding box center [445, 105] width 445 height 73
copy p "DC-160 air pump RESUN"
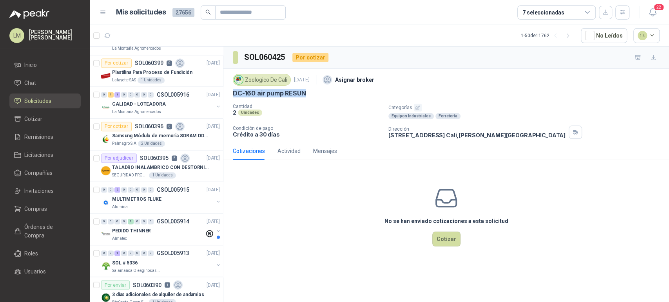
scroll to position [787, 0]
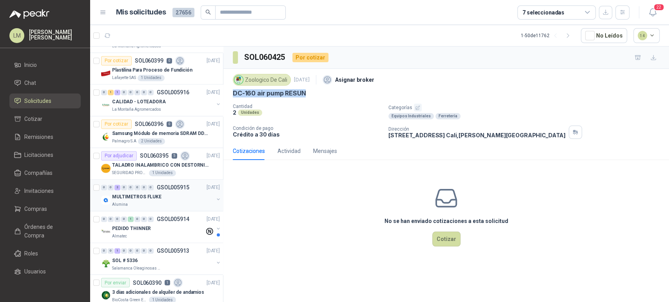
click at [144, 198] on p "MULTIMETROS FLUKE" at bounding box center [136, 196] width 49 height 7
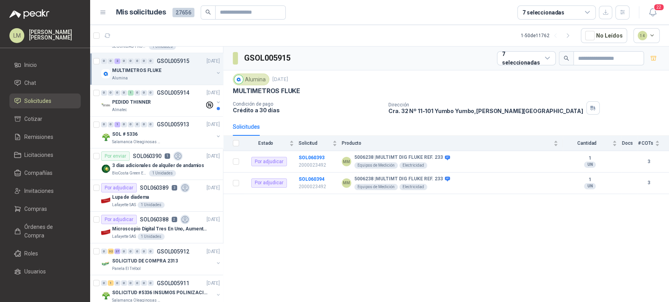
scroll to position [937, 0]
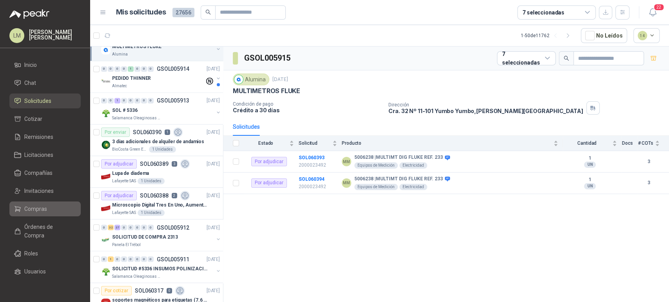
click at [35, 208] on span "Compras" at bounding box center [35, 209] width 23 height 9
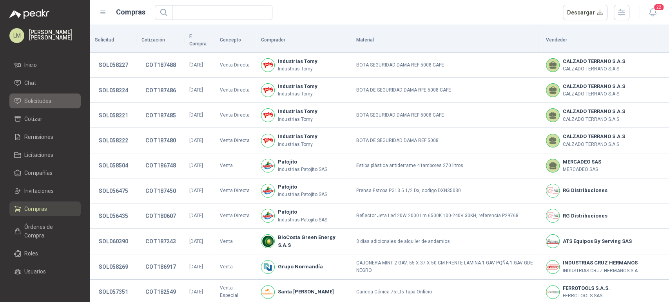
click at [44, 100] on span "Solicitudes" at bounding box center [37, 101] width 27 height 9
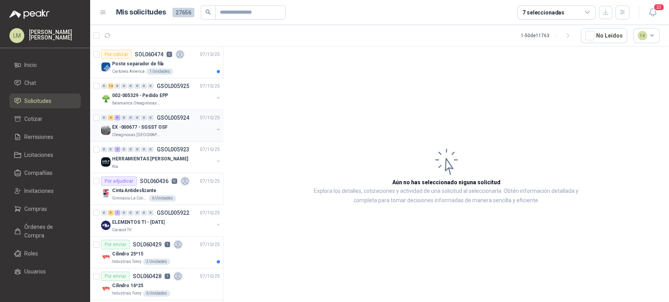
click at [166, 129] on div "EX -000677 - SGSST OSF" at bounding box center [162, 127] width 101 height 9
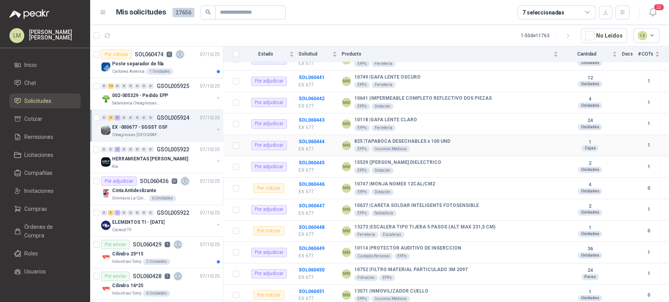
scroll to position [123, 0]
drag, startPoint x: 359, startPoint y: 223, endPoint x: 471, endPoint y: 227, distance: 112.1
click at [471, 227] on b "13273 | ESCALERA TIPO TIJERA 5 PASOS (ALT MAX 231,5 CM)" at bounding box center [424, 227] width 141 height 6
click at [310, 226] on b "SOL060448" at bounding box center [311, 227] width 26 height 5
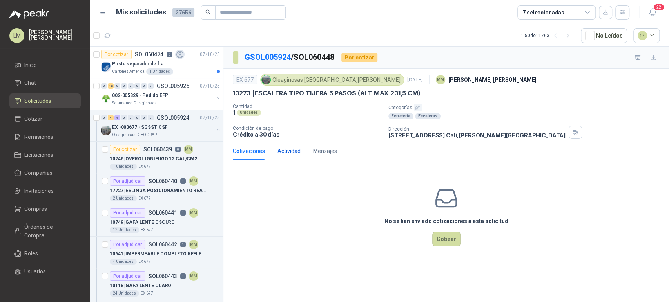
click at [288, 154] on div "Actividad" at bounding box center [288, 151] width 23 height 9
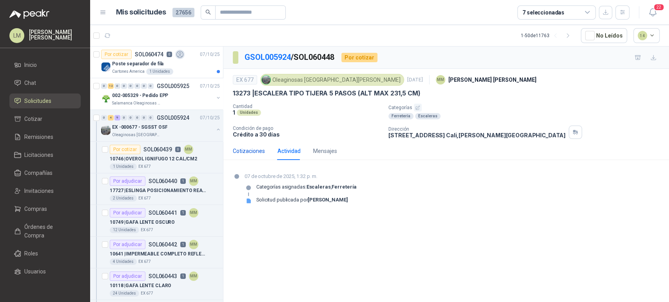
click at [258, 150] on div "Cotizaciones" at bounding box center [249, 151] width 32 height 9
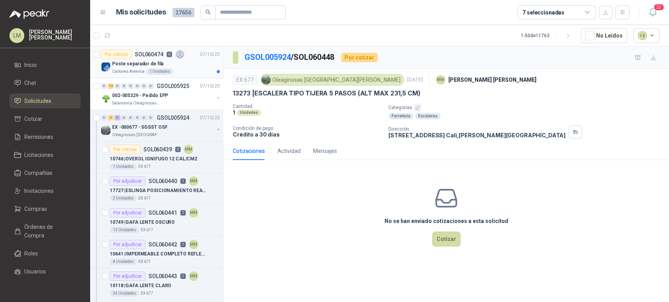
click at [145, 62] on p "Poste separador de fila" at bounding box center [137, 63] width 51 height 7
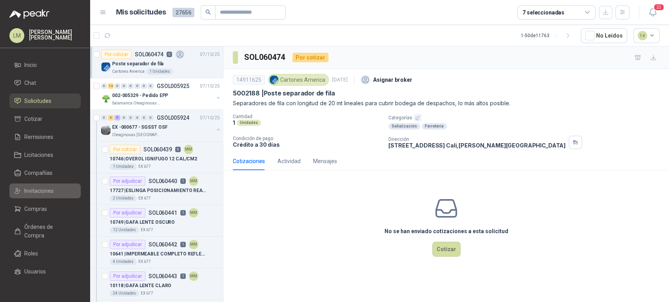
click at [36, 187] on span "Invitaciones" at bounding box center [38, 191] width 29 height 9
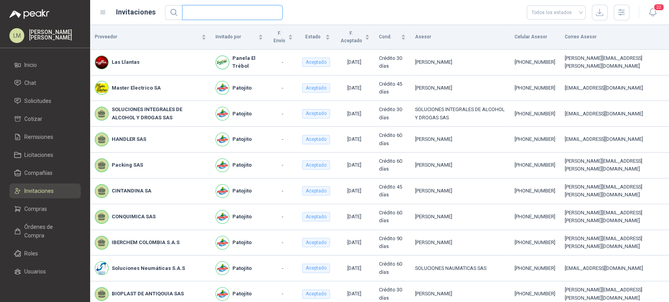
click at [213, 14] on input "text" at bounding box center [229, 12] width 85 height 14
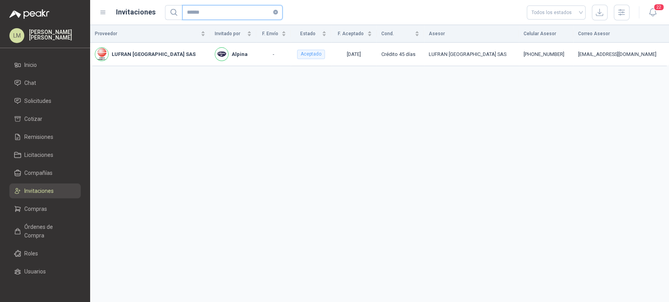
type input "******"
click at [34, 204] on link "Compras" at bounding box center [44, 209] width 71 height 15
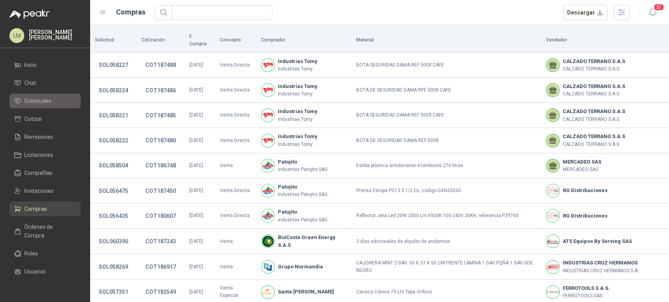
click at [40, 102] on span "Solicitudes" at bounding box center [37, 101] width 27 height 9
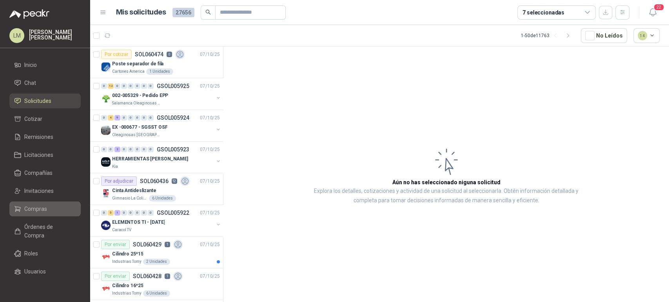
click at [42, 209] on span "Compras" at bounding box center [35, 209] width 23 height 9
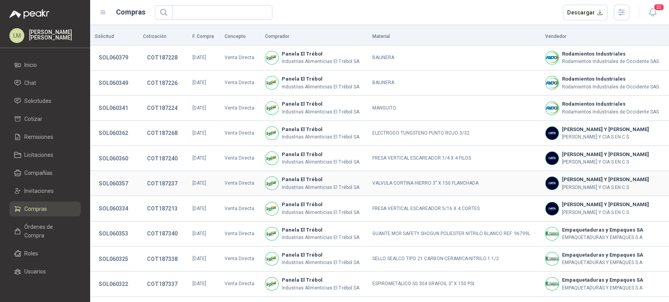
scroll to position [146, 0]
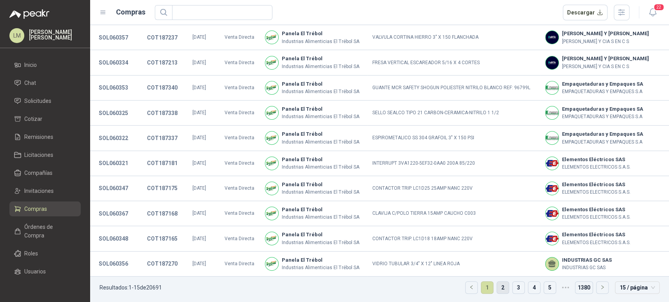
click at [497, 284] on link "2" at bounding box center [503, 288] width 12 height 12
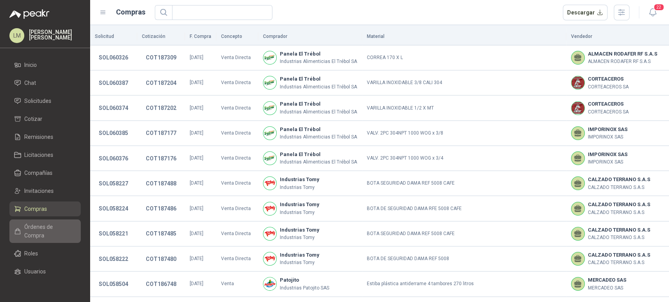
click at [39, 226] on span "Órdenes de Compra" at bounding box center [48, 231] width 49 height 17
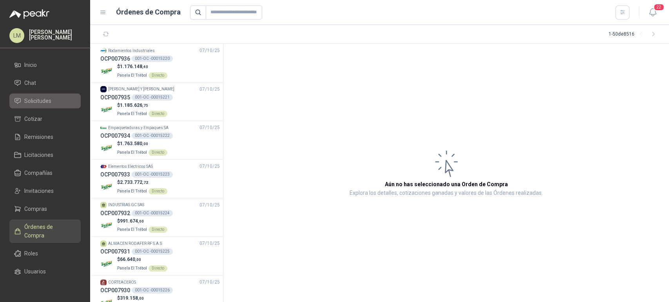
click at [28, 99] on span "Solicitudes" at bounding box center [37, 101] width 27 height 9
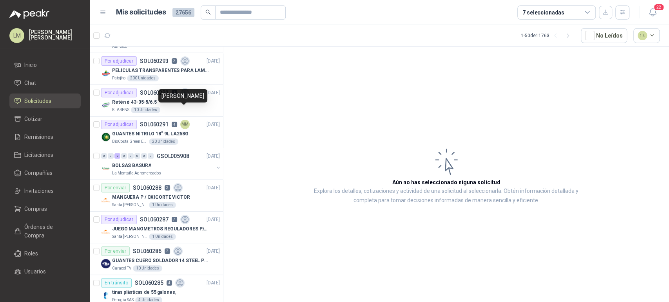
scroll to position [1336, 0]
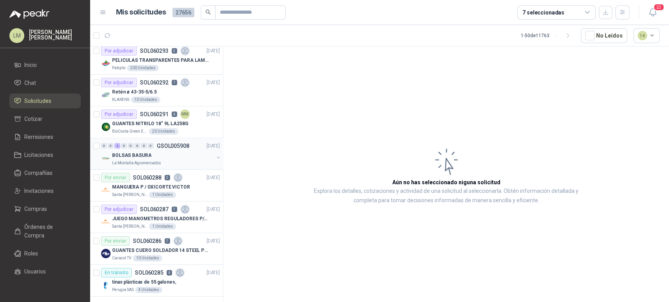
click at [152, 160] on p "La Montaña Agromercados" at bounding box center [136, 163] width 49 height 6
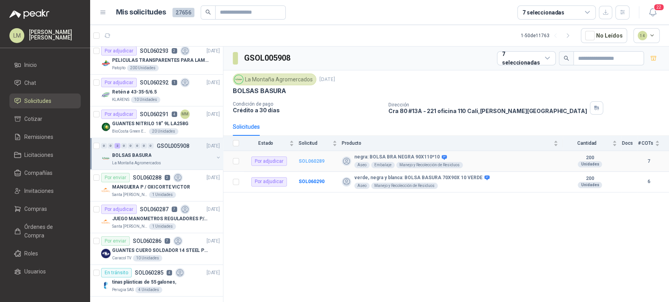
click at [313, 159] on b "SOL060289" at bounding box center [311, 161] width 26 height 5
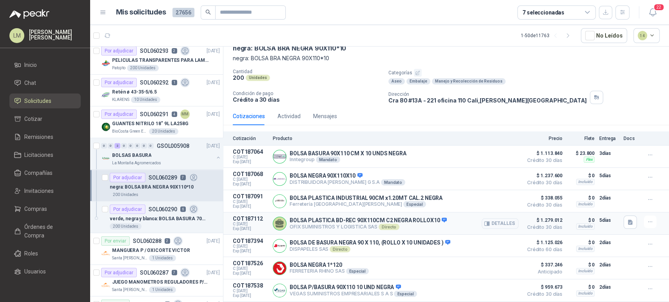
scroll to position [59, 0]
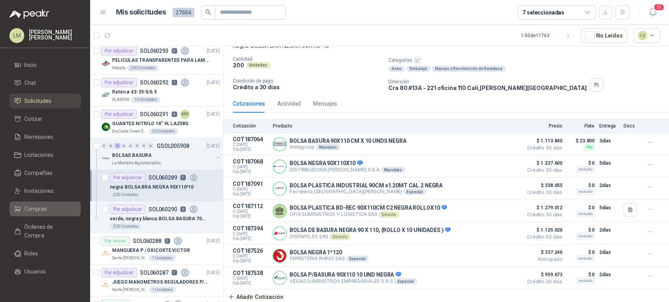
click at [32, 209] on span "Compras" at bounding box center [35, 209] width 23 height 9
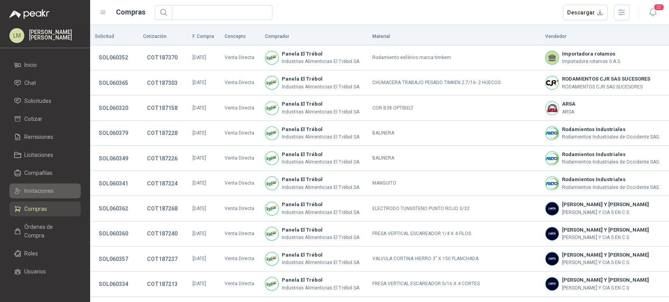
click at [40, 190] on span "Invitaciones" at bounding box center [38, 191] width 29 height 9
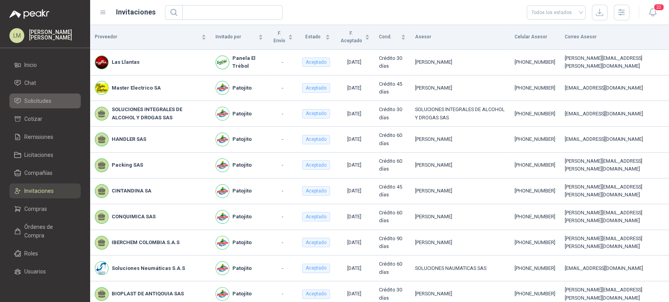
click at [44, 99] on span "Solicitudes" at bounding box center [37, 101] width 27 height 9
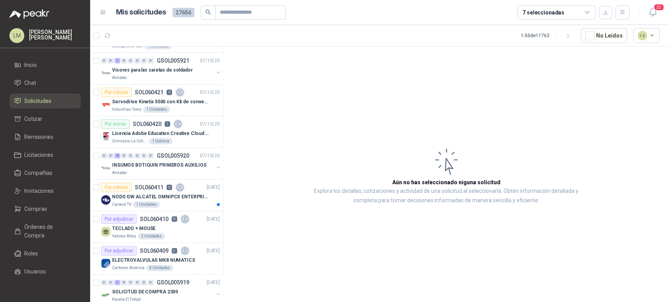
scroll to position [378, 0]
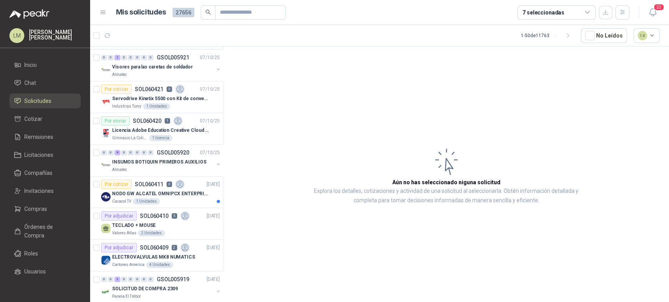
click at [527, 14] on div "7 seleccionadas" at bounding box center [543, 12] width 42 height 9
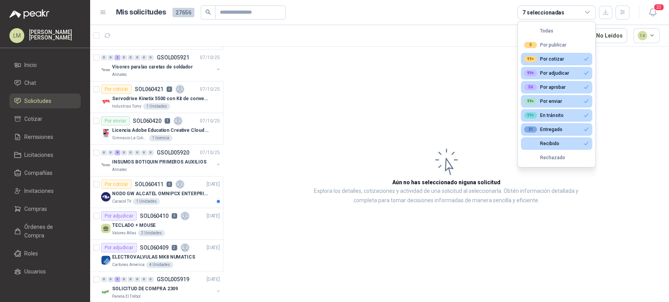
click at [356, 69] on article "Aún no has seleccionado niguna solicitud Explora los detalles, cotizaciones y a…" at bounding box center [445, 176] width 445 height 259
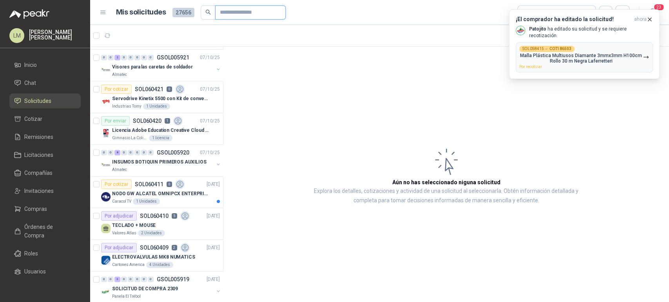
click at [244, 12] on input "text" at bounding box center [247, 12] width 55 height 13
click at [561, 34] on div "[PERSON_NAME] ha editado su solicitud y se requiere recotización." at bounding box center [583, 32] width 137 height 13
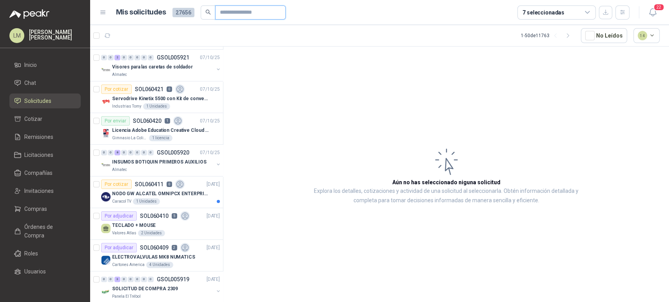
click at [224, 14] on input "text" at bounding box center [247, 12] width 55 height 13
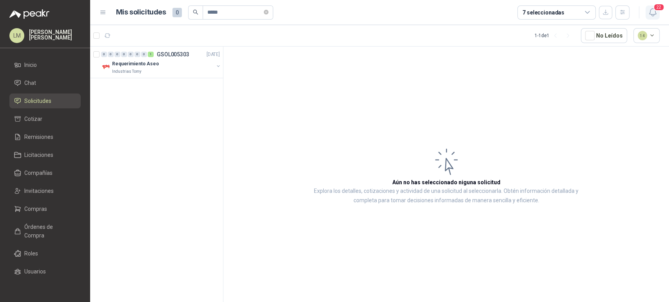
click at [653, 12] on icon "button" at bounding box center [652, 12] width 10 height 10
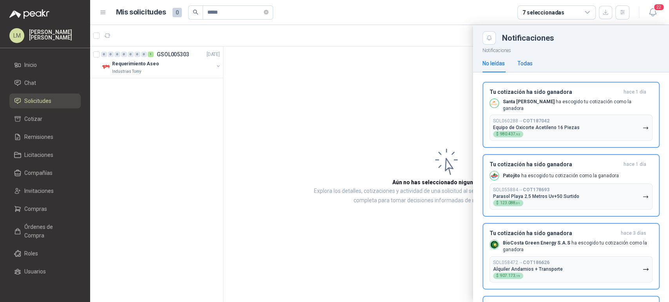
click at [527, 64] on div "Todas" at bounding box center [524, 63] width 15 height 9
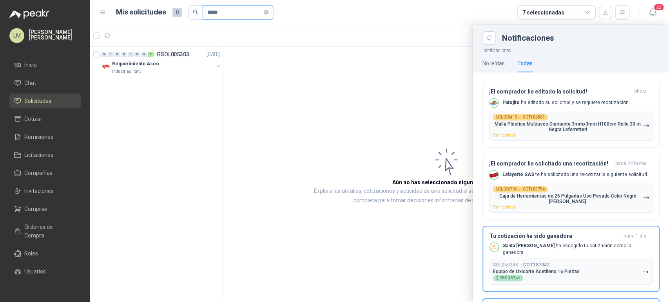
drag, startPoint x: 219, startPoint y: 14, endPoint x: 210, endPoint y: 13, distance: 8.7
click at [210, 13] on input "*****" at bounding box center [234, 12] width 55 height 13
type input "*****"
click at [250, 63] on div at bounding box center [379, 163] width 579 height 277
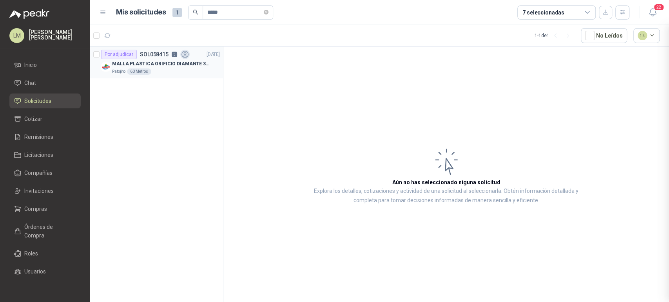
click at [154, 61] on p "MALLA PLASTICA ORIFICIO DIAMANTE 3MM" at bounding box center [161, 63] width 98 height 7
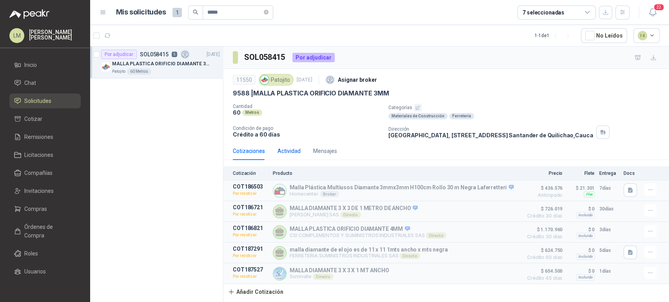
click at [280, 147] on div "Actividad" at bounding box center [288, 151] width 23 height 9
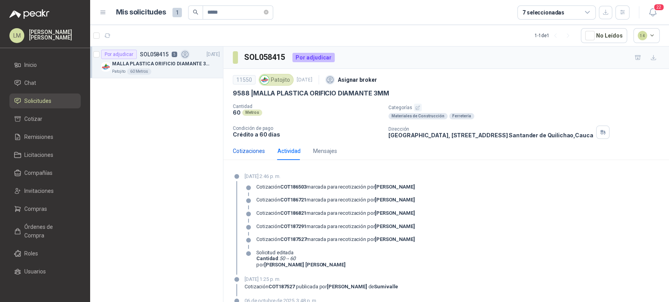
click at [251, 153] on div "Cotizaciones" at bounding box center [249, 151] width 32 height 9
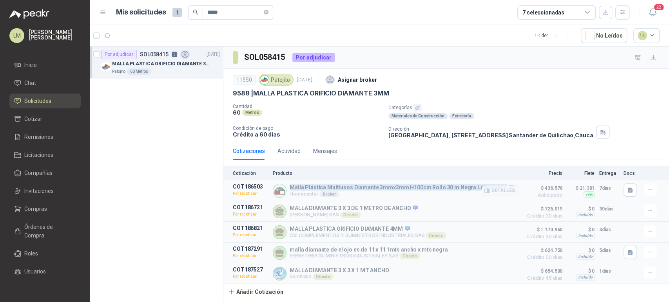
drag, startPoint x: 288, startPoint y: 186, endPoint x: 495, endPoint y: 182, distance: 206.9
click at [495, 182] on article "COT186503 Por recotizar Malla Plástica Multiusos Diamante 3mmx3mm H100cm Rollo …" at bounding box center [445, 191] width 445 height 21
copy p "Malla Plástica Multiusos Diamante 3mmx3mm H100cm Rollo 30 m Negra Laferretteri"
click at [38, 213] on span "Compras" at bounding box center [35, 209] width 23 height 9
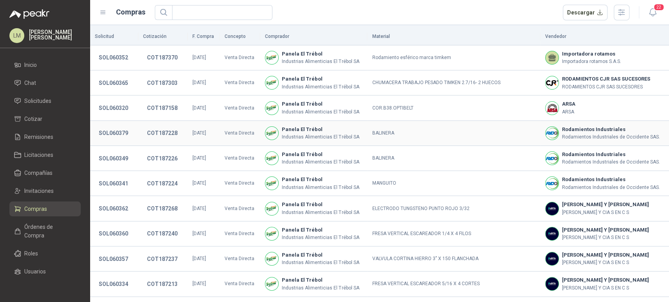
scroll to position [146, 0]
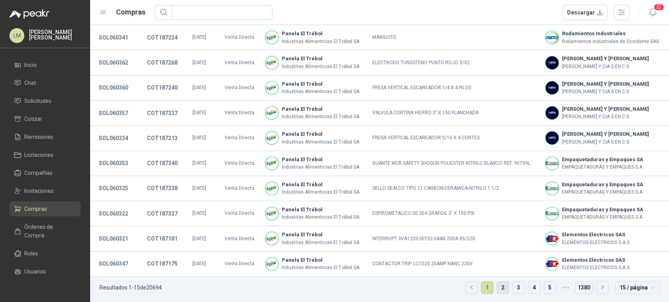
click at [503, 286] on li "2" at bounding box center [502, 288] width 13 height 13
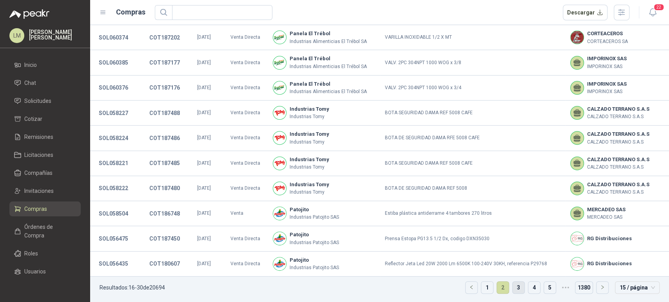
click at [512, 286] on link "3" at bounding box center [518, 288] width 12 height 12
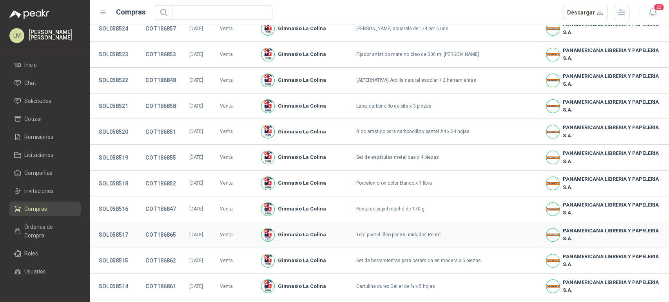
scroll to position [154, 0]
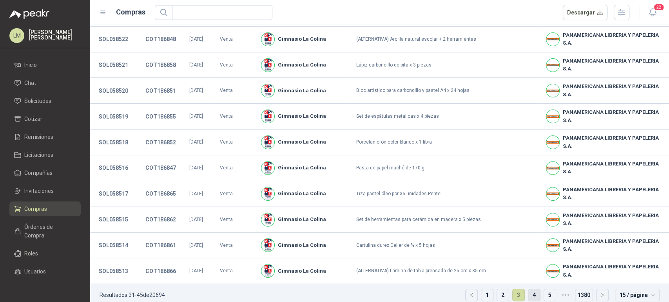
click at [528, 289] on link "4" at bounding box center [534, 295] width 12 height 12
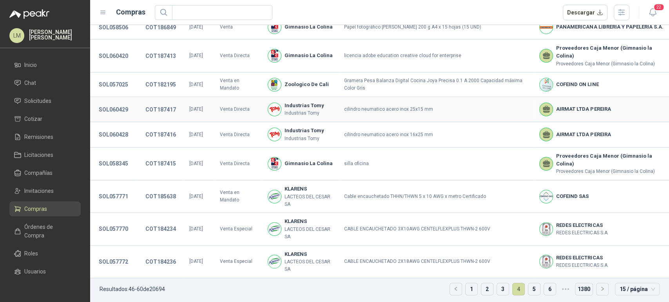
scroll to position [188, 0]
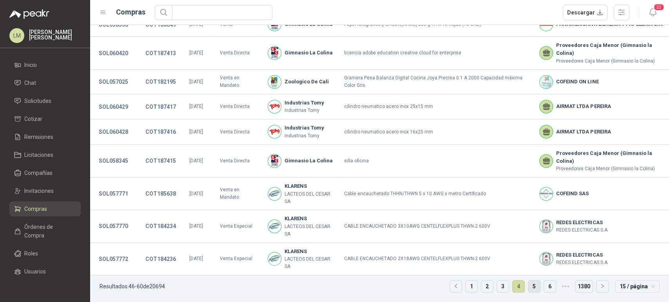
click at [529, 288] on link "5" at bounding box center [534, 287] width 12 height 12
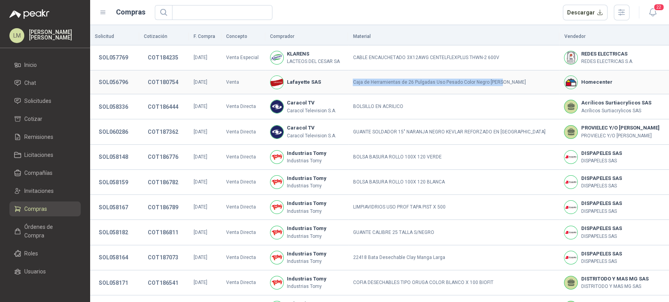
drag, startPoint x: 347, startPoint y: 83, endPoint x: 514, endPoint y: 77, distance: 167.7
click at [514, 77] on td "Caja de Herramientas de 26 Pulgadas Uso Pesado Color Negro [PERSON_NAME]" at bounding box center [453, 83] width 211 height 24
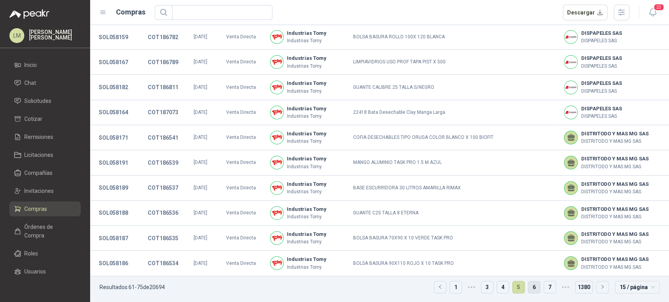
click at [528, 290] on link "6" at bounding box center [534, 288] width 12 height 12
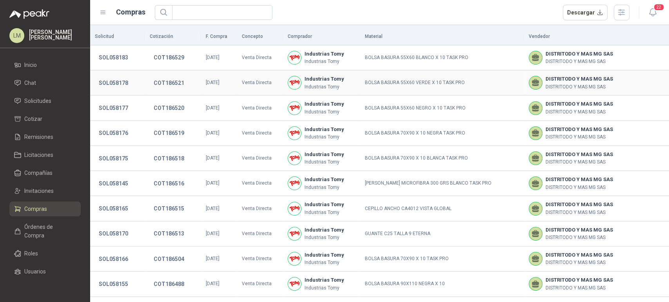
scroll to position [146, 0]
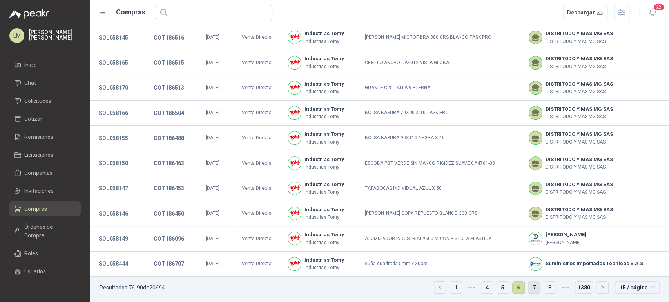
click at [528, 284] on link "7" at bounding box center [534, 288] width 12 height 12
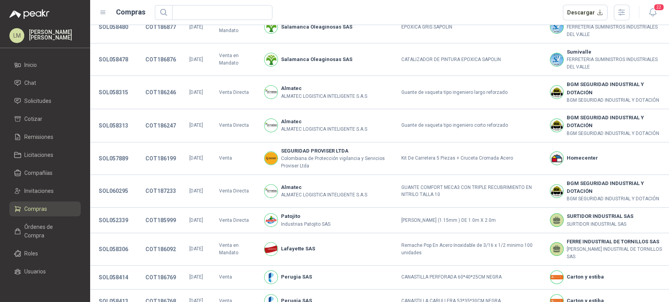
scroll to position [121, 0]
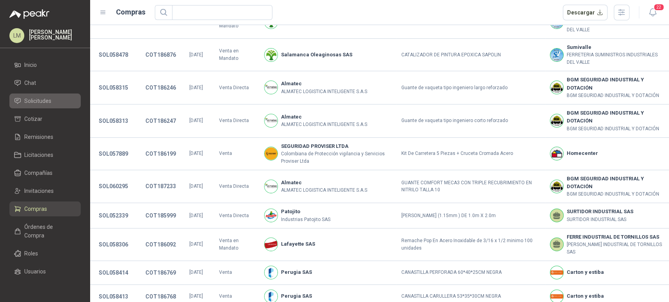
click at [43, 103] on span "Solicitudes" at bounding box center [37, 101] width 27 height 9
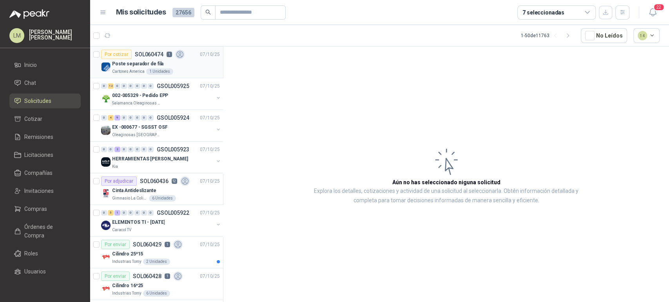
click at [135, 61] on p "Poste separador de fila" at bounding box center [137, 63] width 51 height 7
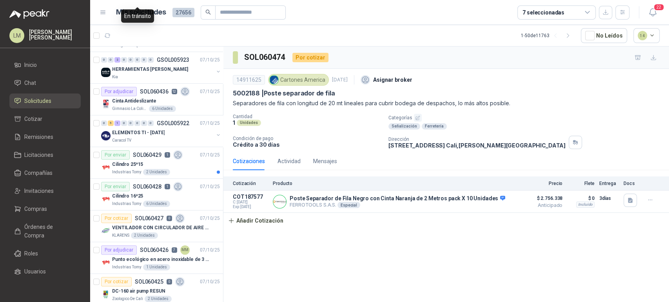
scroll to position [148, 0]
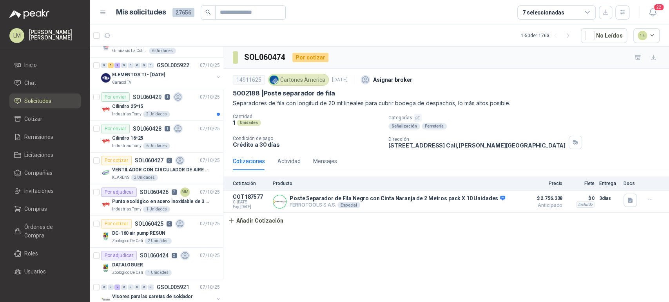
click at [528, 17] on div "7 seleccionadas" at bounding box center [556, 12] width 78 height 14
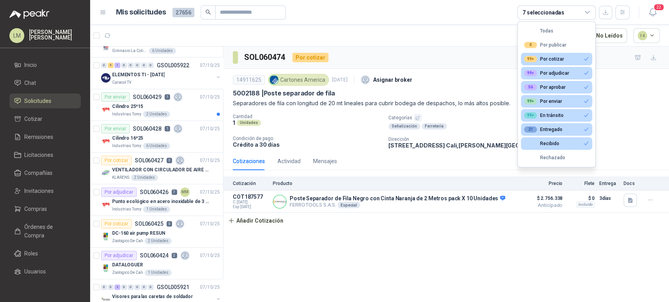
click at [422, 52] on div "SOL060474 Por cotizar" at bounding box center [445, 58] width 445 height 22
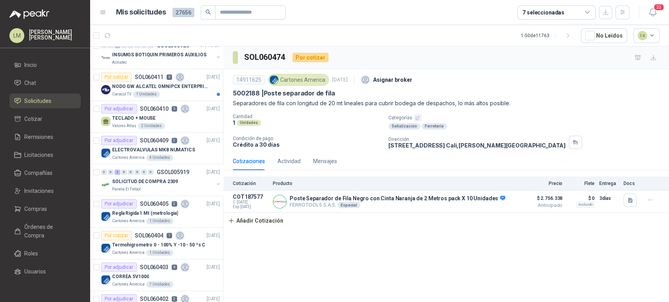
scroll to position [485, 0]
click at [153, 141] on p "SOL060409" at bounding box center [154, 139] width 29 height 5
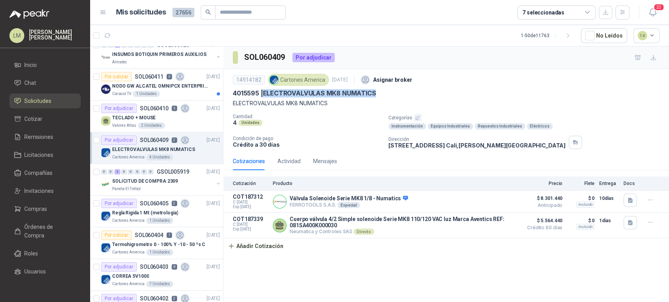
drag, startPoint x: 266, startPoint y: 92, endPoint x: 379, endPoint y: 95, distance: 113.6
click at [379, 95] on div "4015595 | ELECTROVALVULAS MK8 NUMATICS" at bounding box center [446, 93] width 427 height 8
copy p "ELECTROVALVULAS MK8 NUMATICS"
click at [651, 7] on icon "button" at bounding box center [652, 12] width 10 height 10
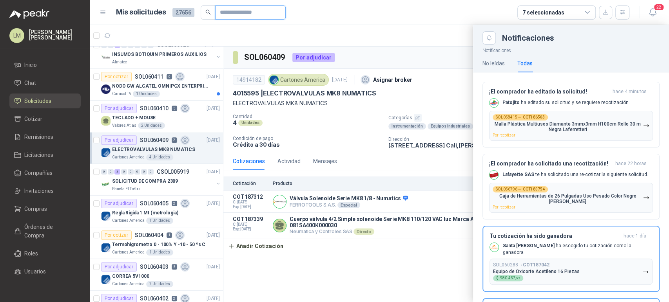
click at [228, 10] on input "text" at bounding box center [247, 12] width 55 height 13
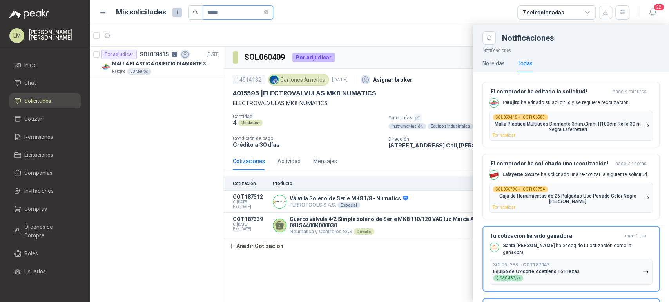
type input "*****"
click at [236, 33] on div at bounding box center [379, 163] width 579 height 277
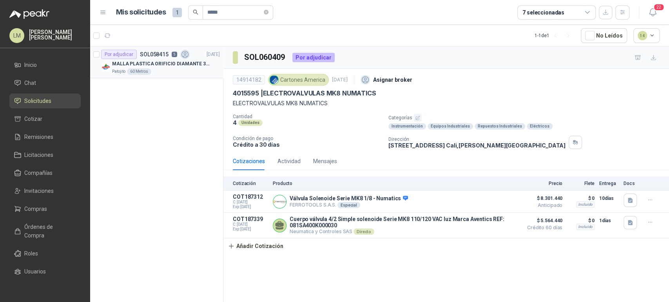
click at [141, 61] on p "MALLA PLASTICA ORIFICIO DIAMANTE 3MM" at bounding box center [161, 63] width 98 height 7
